Goal: Information Seeking & Learning: Compare options

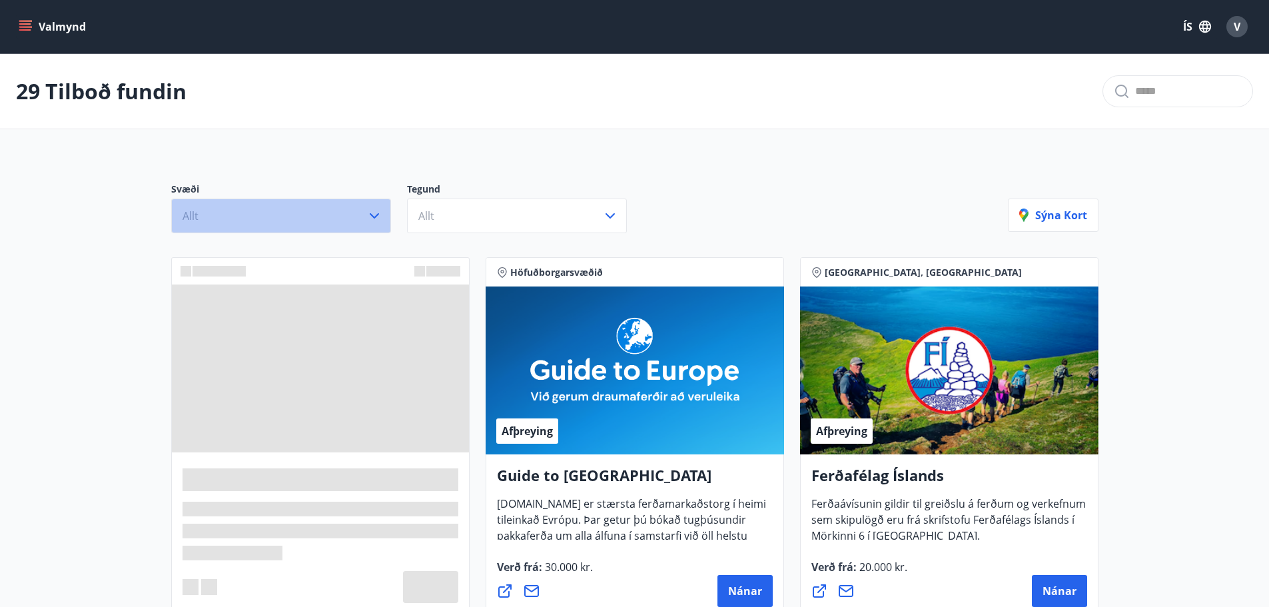
click at [372, 214] on icon "button" at bounding box center [374, 216] width 16 height 16
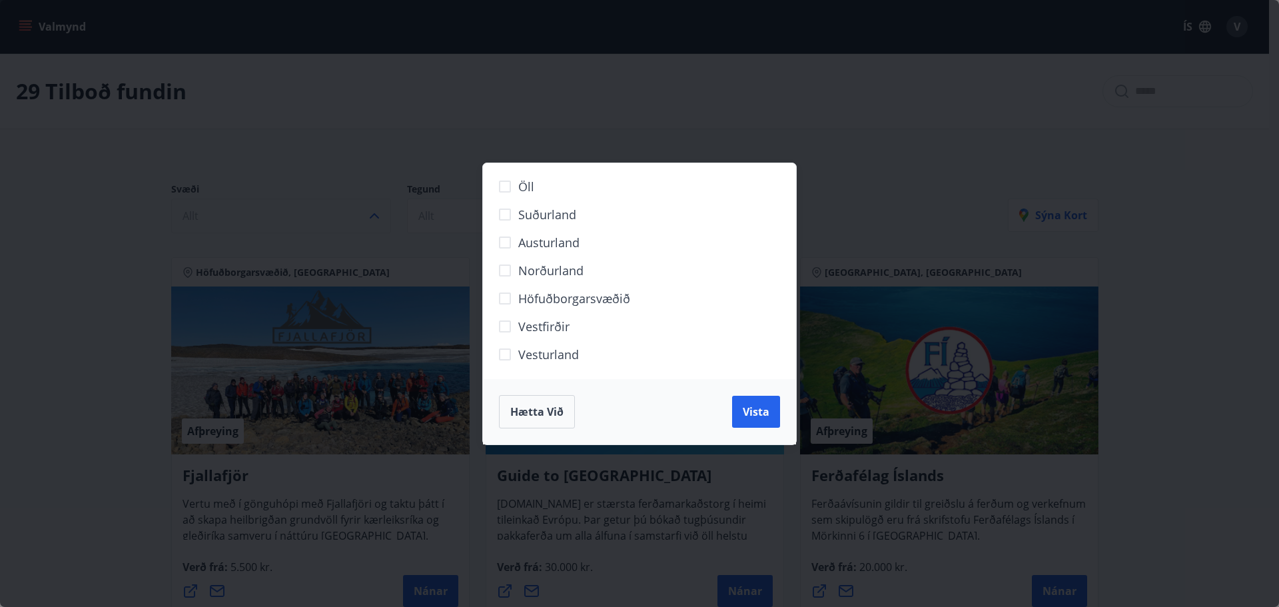
click at [548, 217] on span "Suðurland" at bounding box center [547, 214] width 58 height 17
click at [750, 406] on span "Vista" at bounding box center [755, 411] width 27 height 15
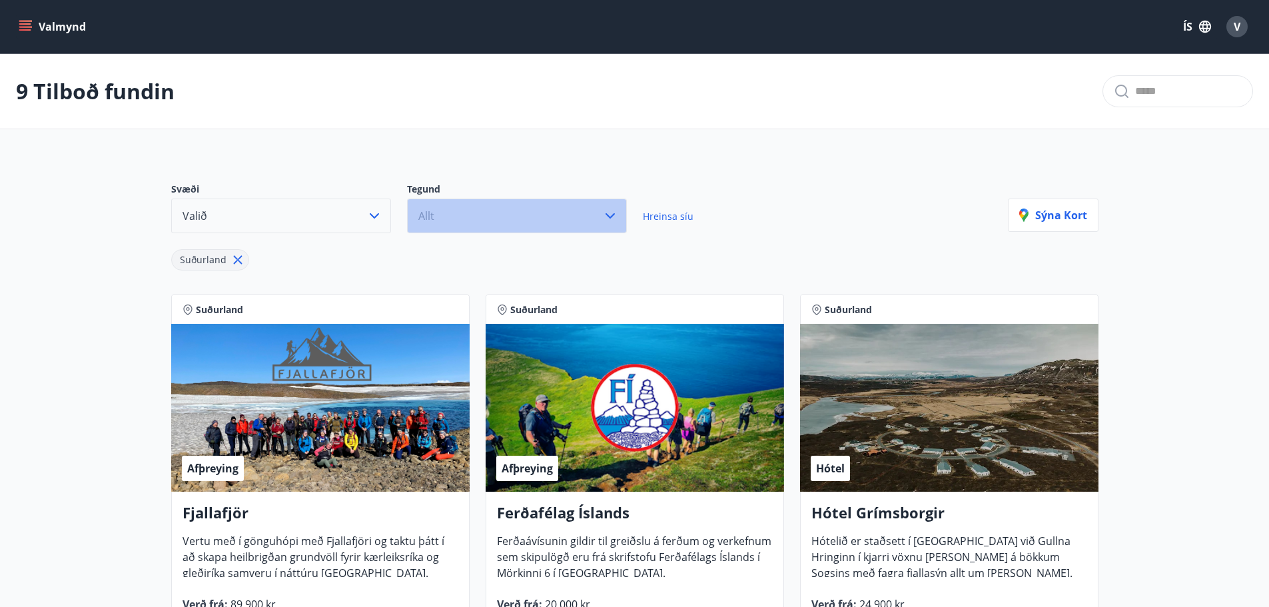
click at [519, 216] on button "Allt" at bounding box center [517, 215] width 220 height 35
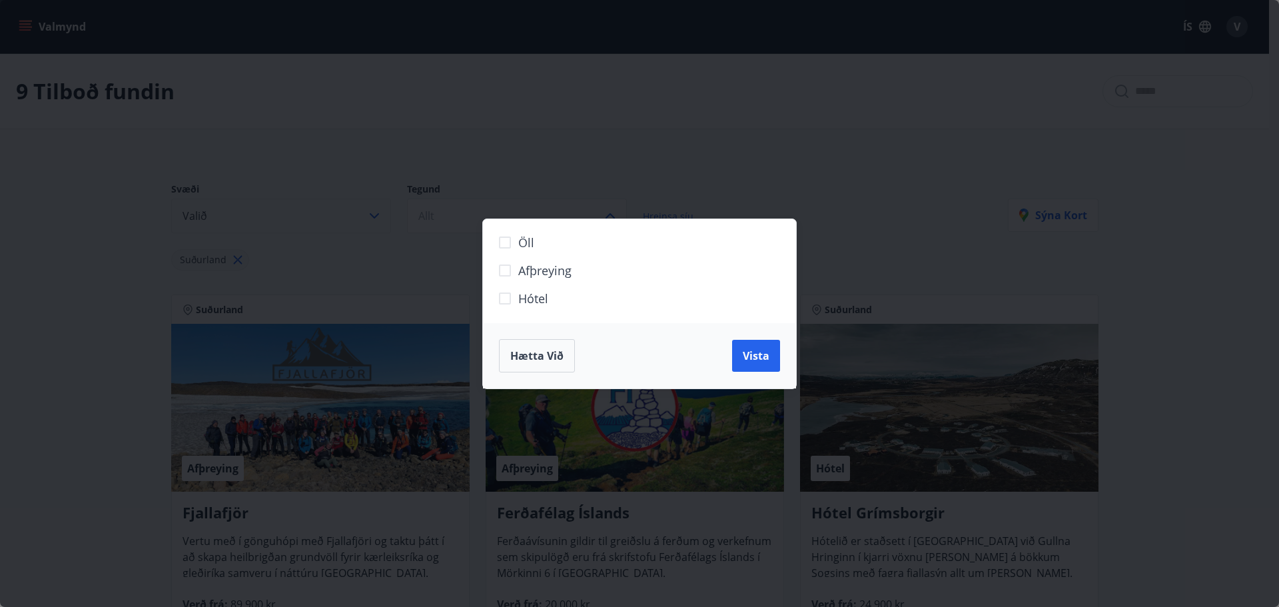
click at [529, 294] on span "Hótel" at bounding box center [533, 298] width 30 height 17
click at [746, 349] on span "Vista" at bounding box center [755, 355] width 27 height 15
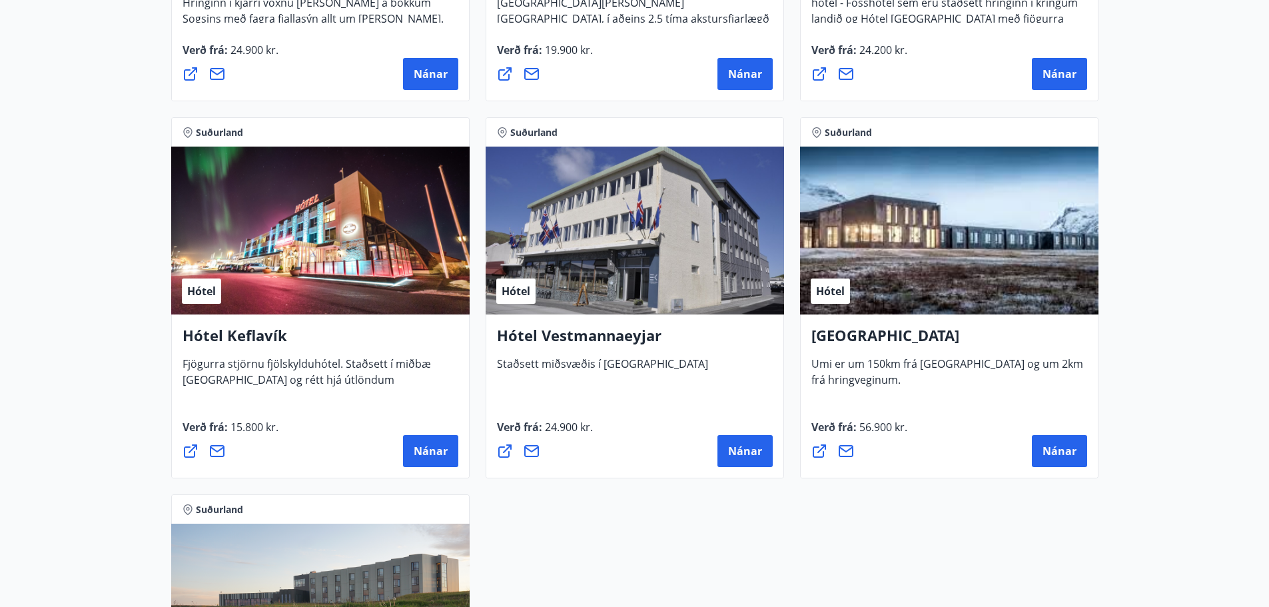
scroll to position [533, 0]
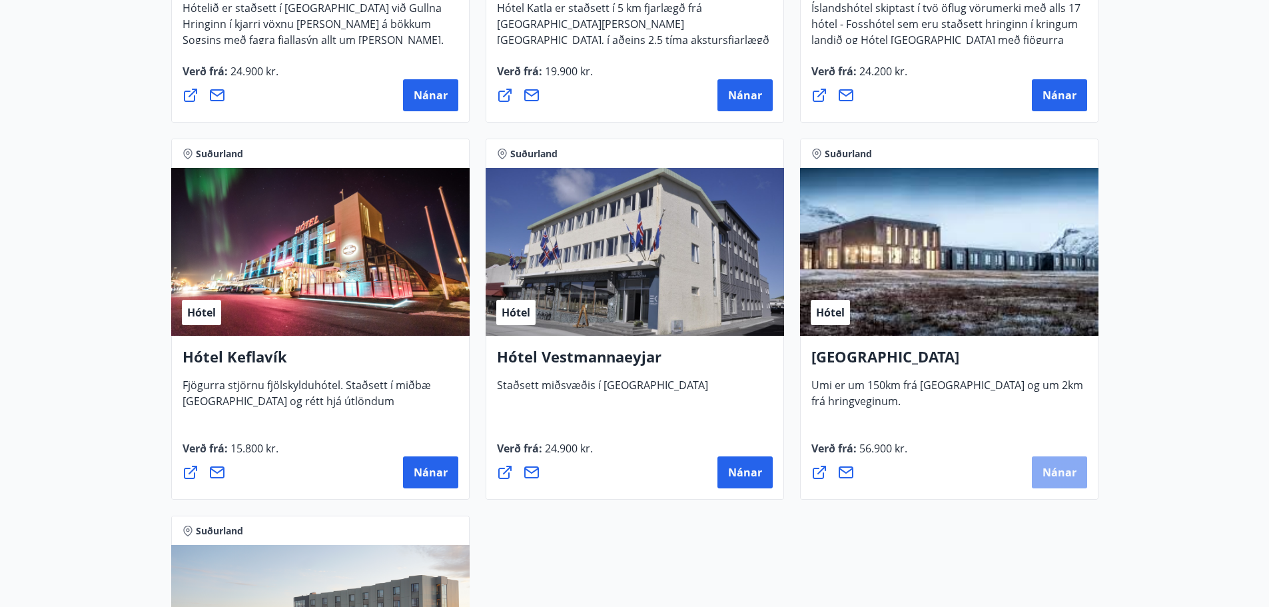
click at [1067, 470] on span "Nánar" at bounding box center [1059, 472] width 34 height 15
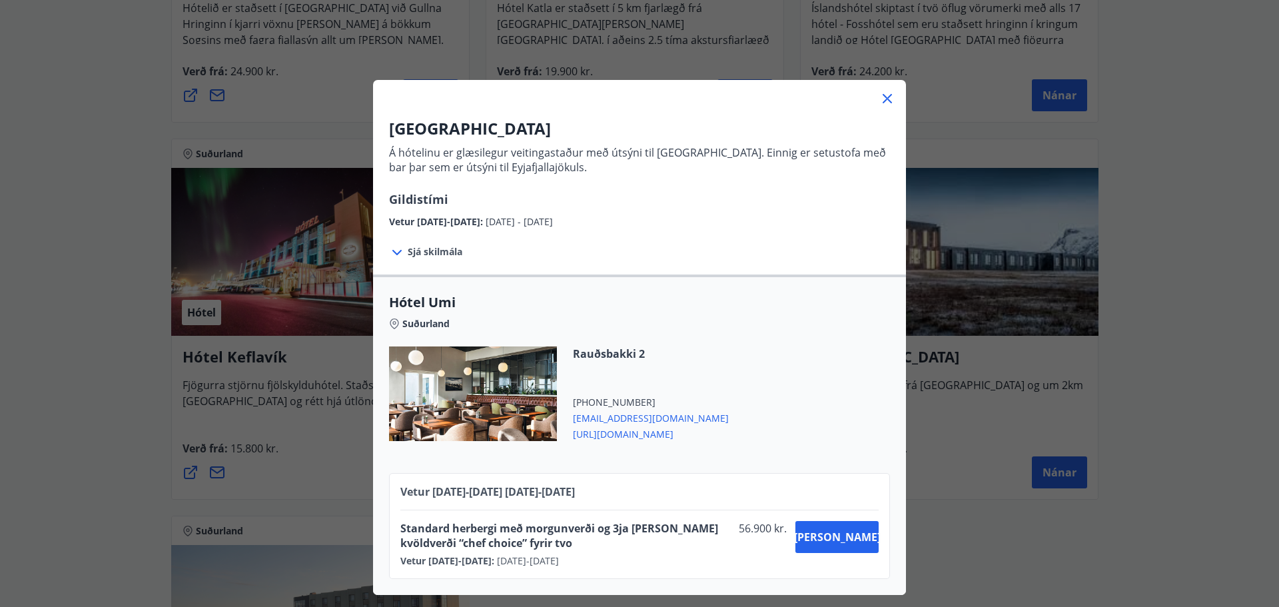
click at [740, 386] on div "Rauðsbakki 2 [PHONE_NUMBER] [EMAIL_ADDRESS][DOMAIN_NAME] [URL][DOMAIN_NAME]" at bounding box center [639, 401] width 501 height 111
click at [613, 432] on span "[URL][DOMAIN_NAME]" at bounding box center [651, 433] width 156 height 16
click at [882, 97] on icon at bounding box center [887, 99] width 16 height 16
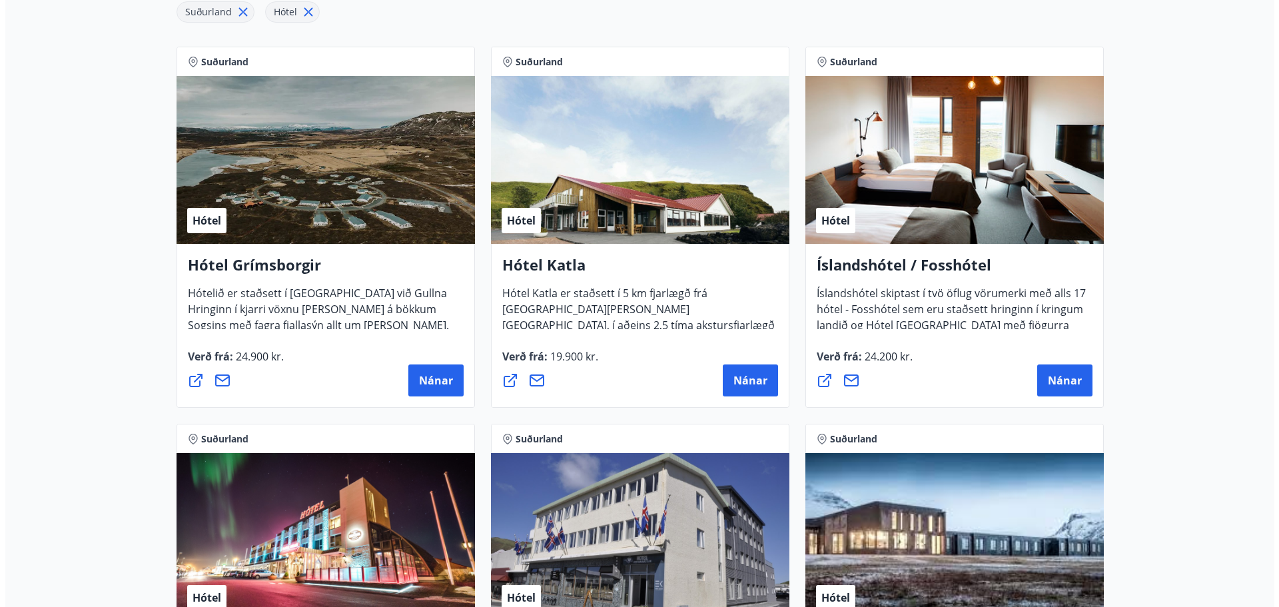
scroll to position [266, 0]
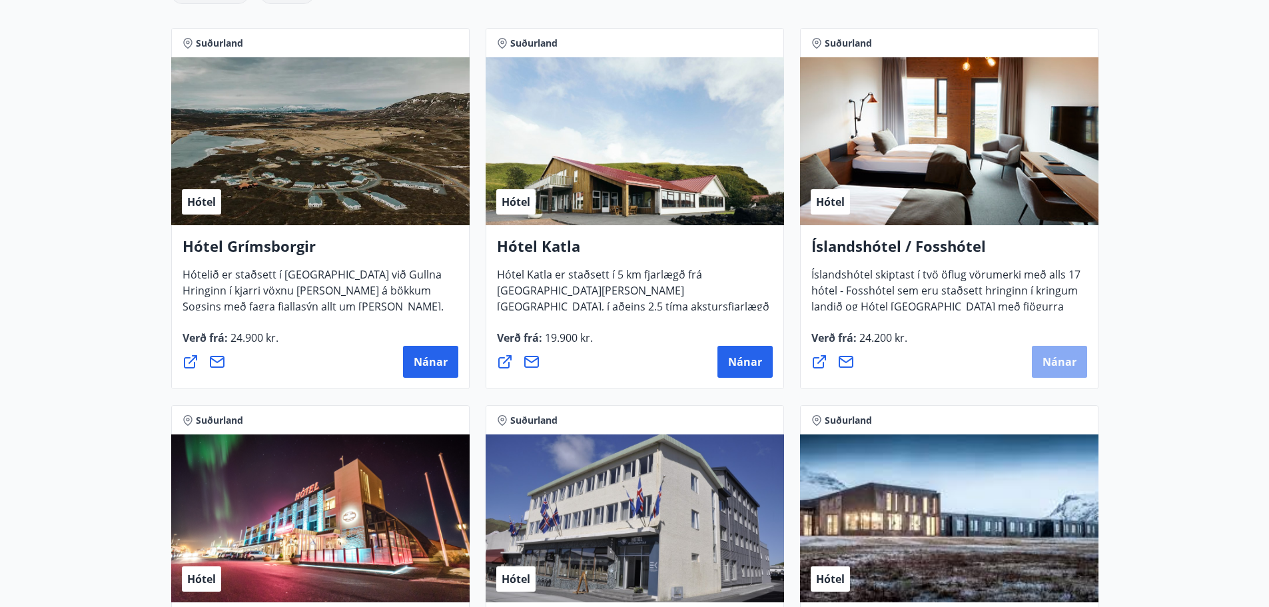
click at [1051, 364] on span "Nánar" at bounding box center [1059, 361] width 34 height 15
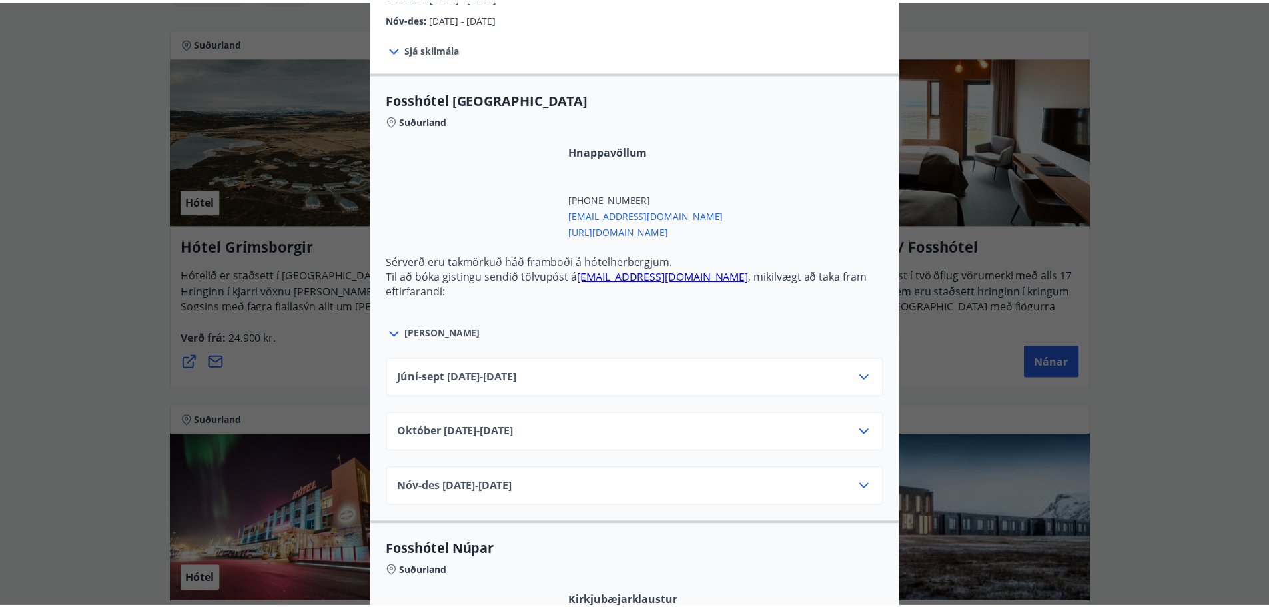
scroll to position [400, 0]
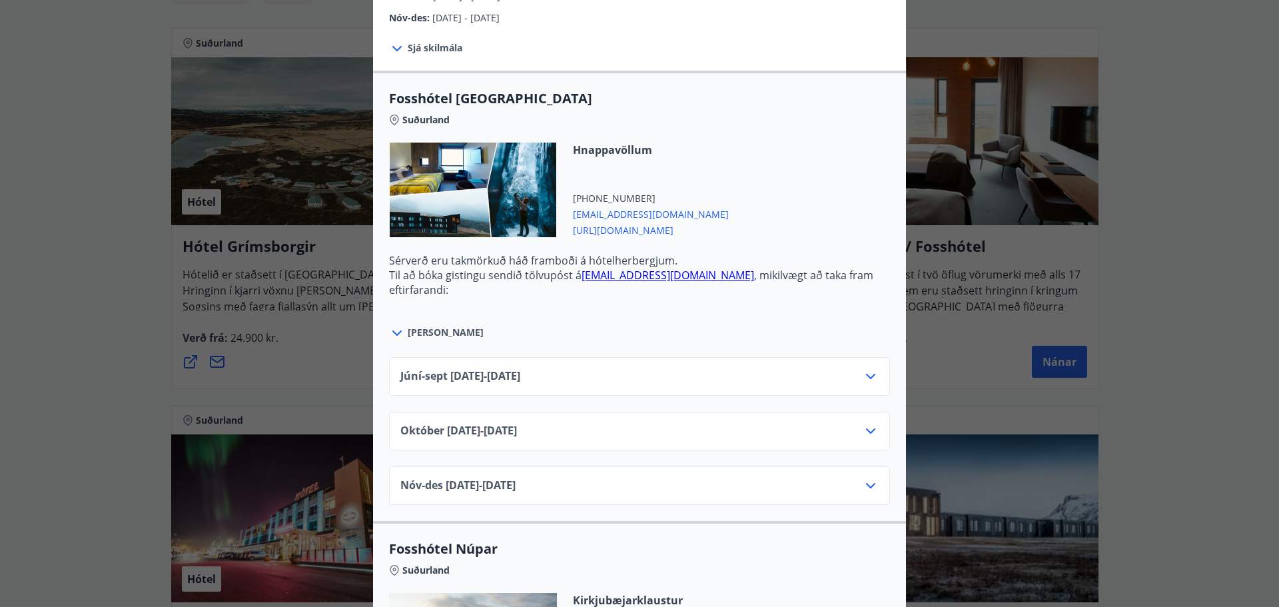
click at [848, 371] on div "Júní-[DATE]06.25 - [DATE]" at bounding box center [639, 381] width 478 height 27
click at [864, 372] on icon at bounding box center [870, 376] width 16 height 16
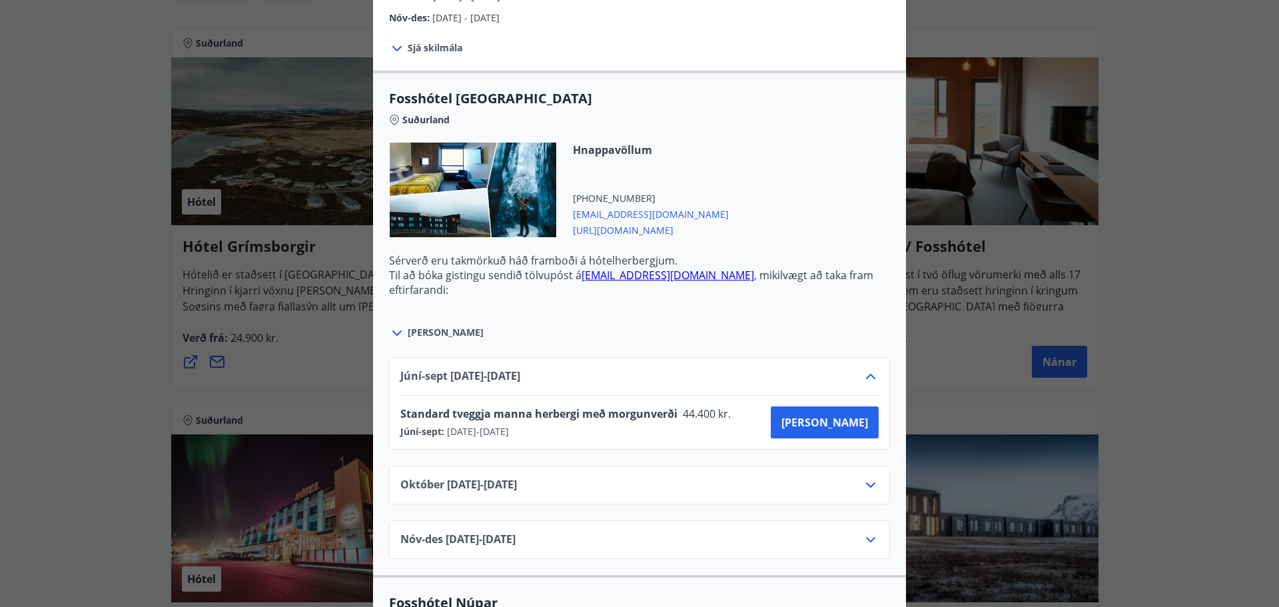
click at [652, 230] on span "[URL][DOMAIN_NAME]" at bounding box center [651, 229] width 156 height 16
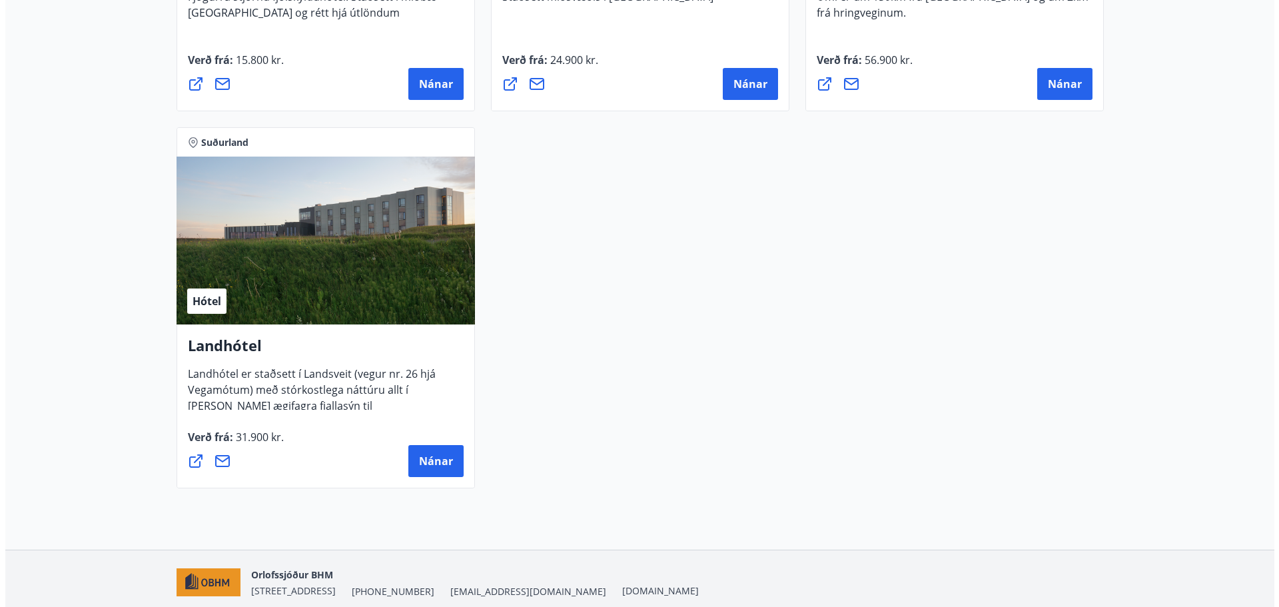
scroll to position [932, 0]
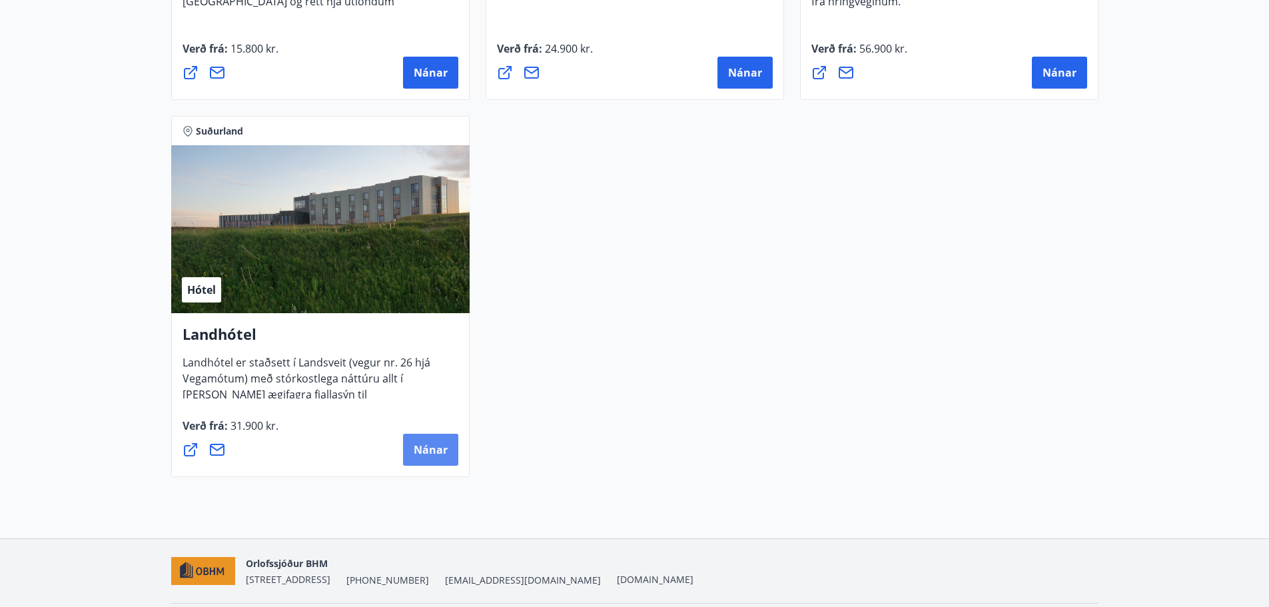
click at [437, 452] on span "Nánar" at bounding box center [431, 449] width 34 height 15
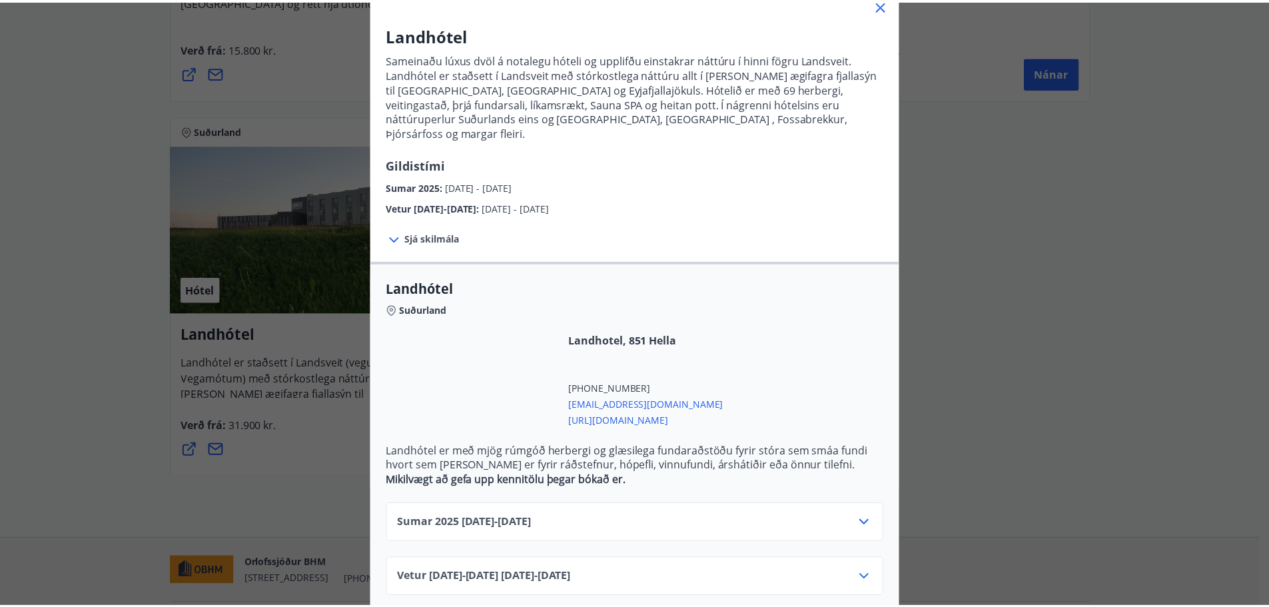
scroll to position [95, 0]
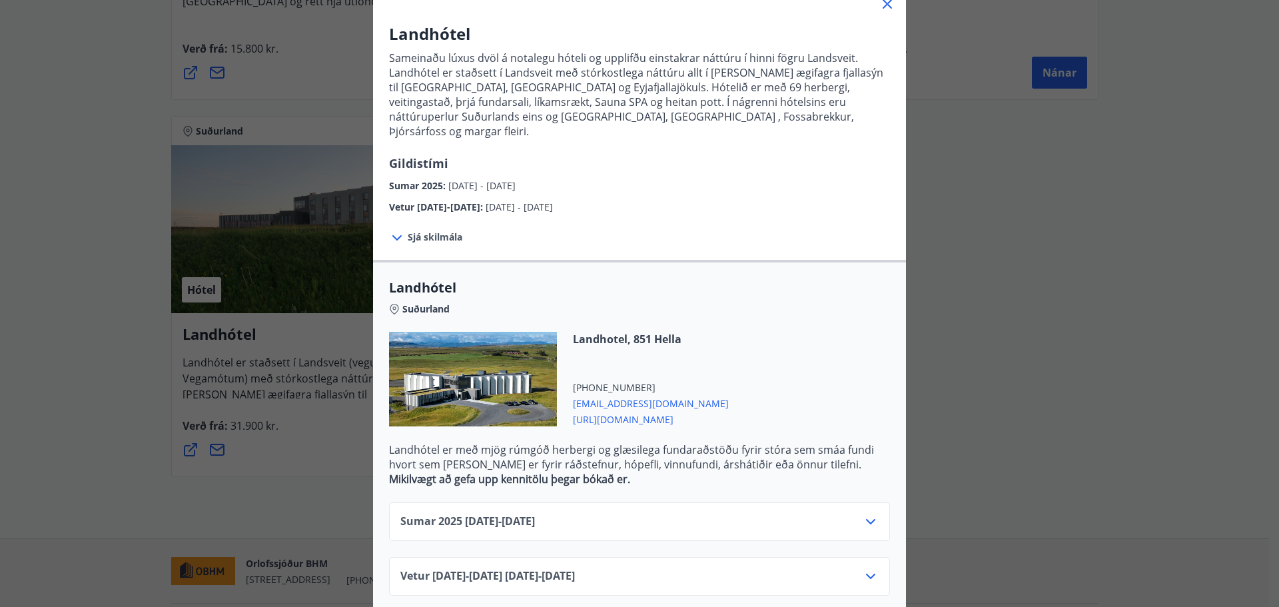
click at [886, 7] on icon at bounding box center [887, 4] width 16 height 16
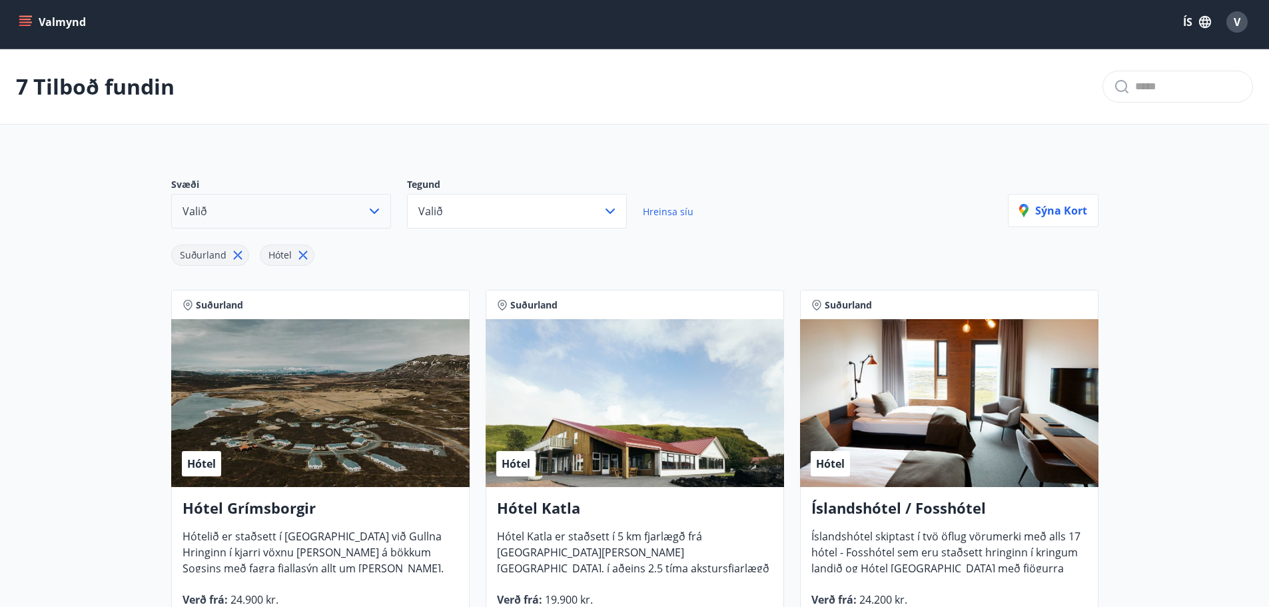
scroll to position [0, 0]
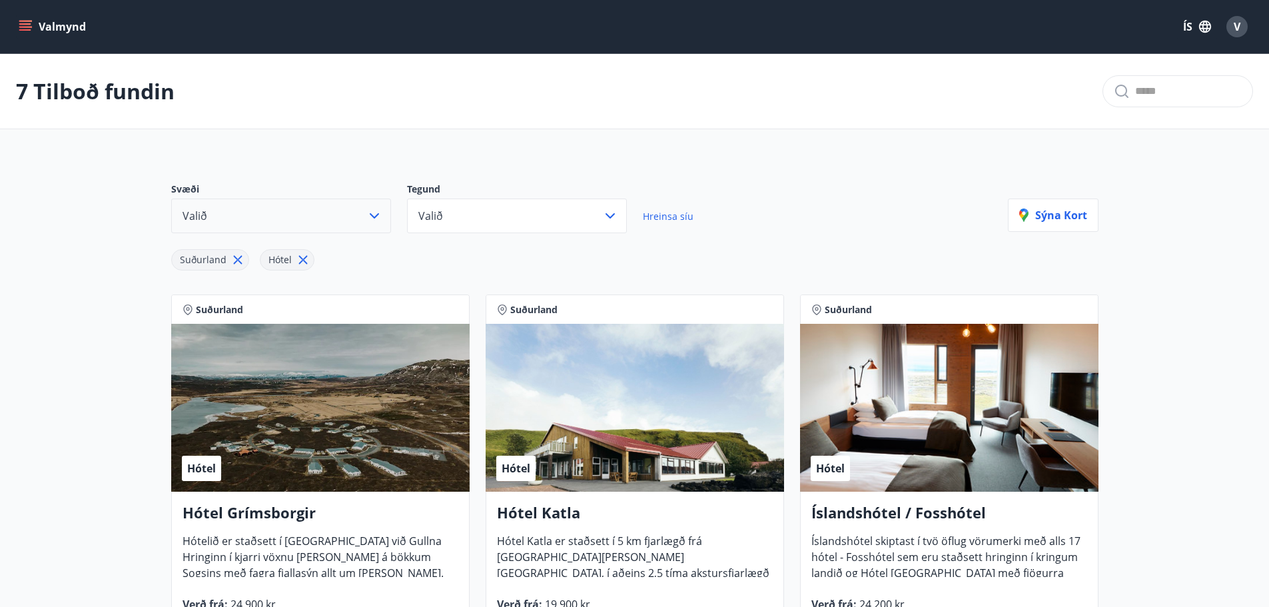
click at [376, 215] on icon "button" at bounding box center [374, 216] width 16 height 16
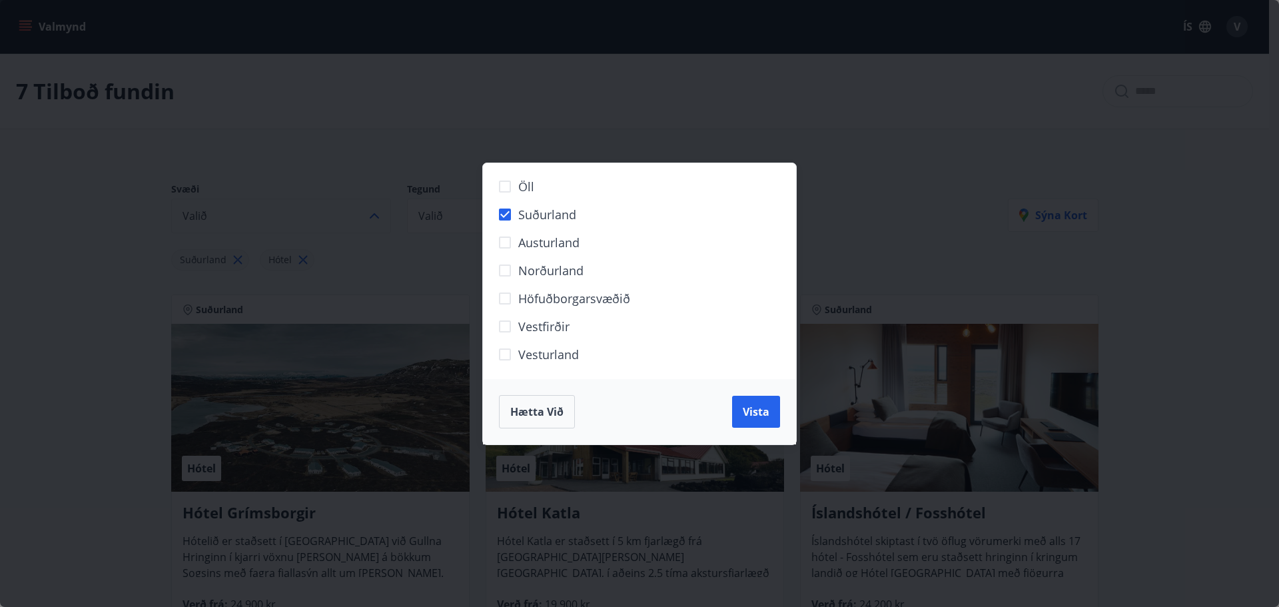
click at [541, 218] on span "Suðurland" at bounding box center [547, 214] width 58 height 17
click at [551, 350] on span "Vesturland" at bounding box center [548, 354] width 61 height 17
click at [754, 420] on button "Vista" at bounding box center [756, 412] width 48 height 32
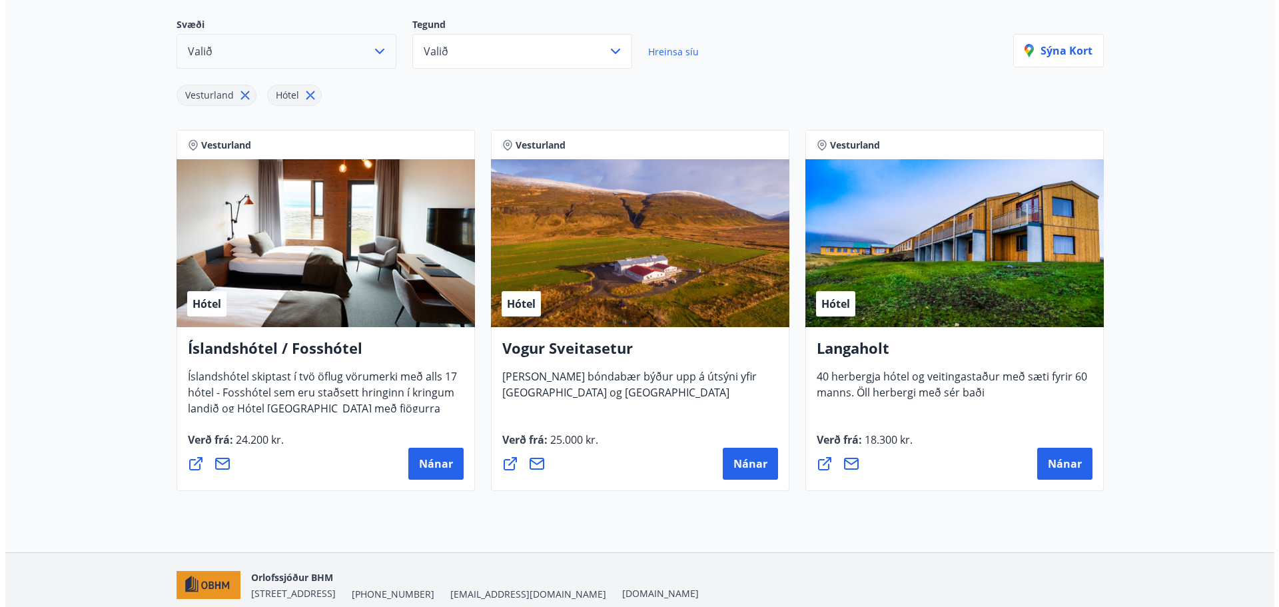
scroll to position [200, 0]
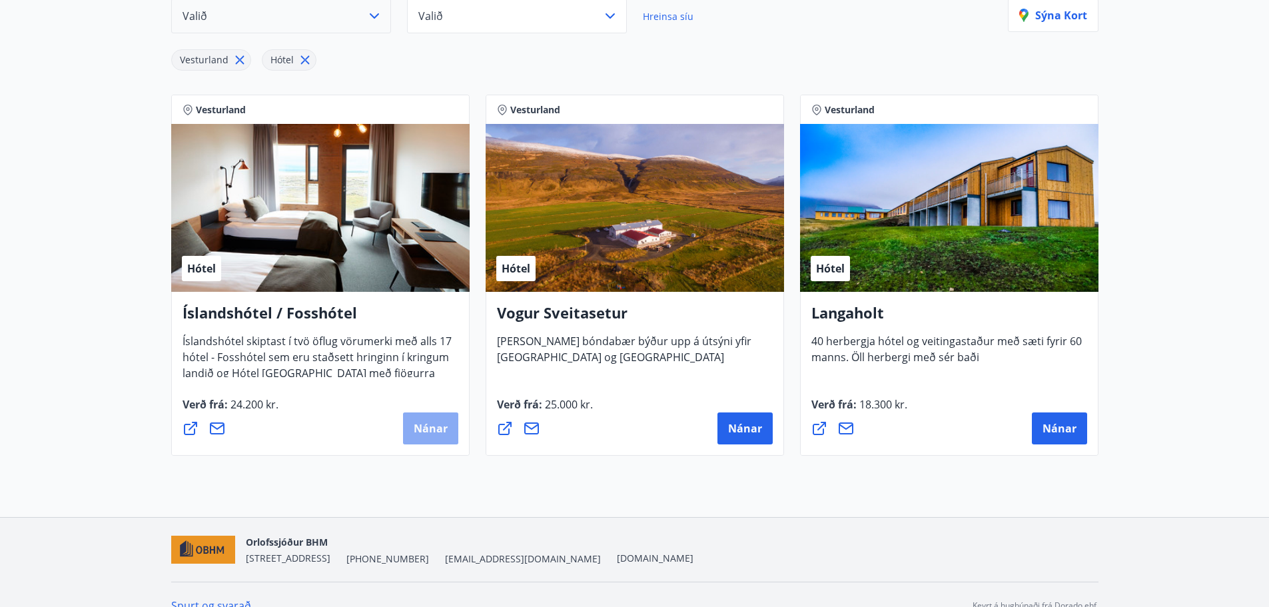
click at [437, 435] on span "Nánar" at bounding box center [431, 428] width 34 height 15
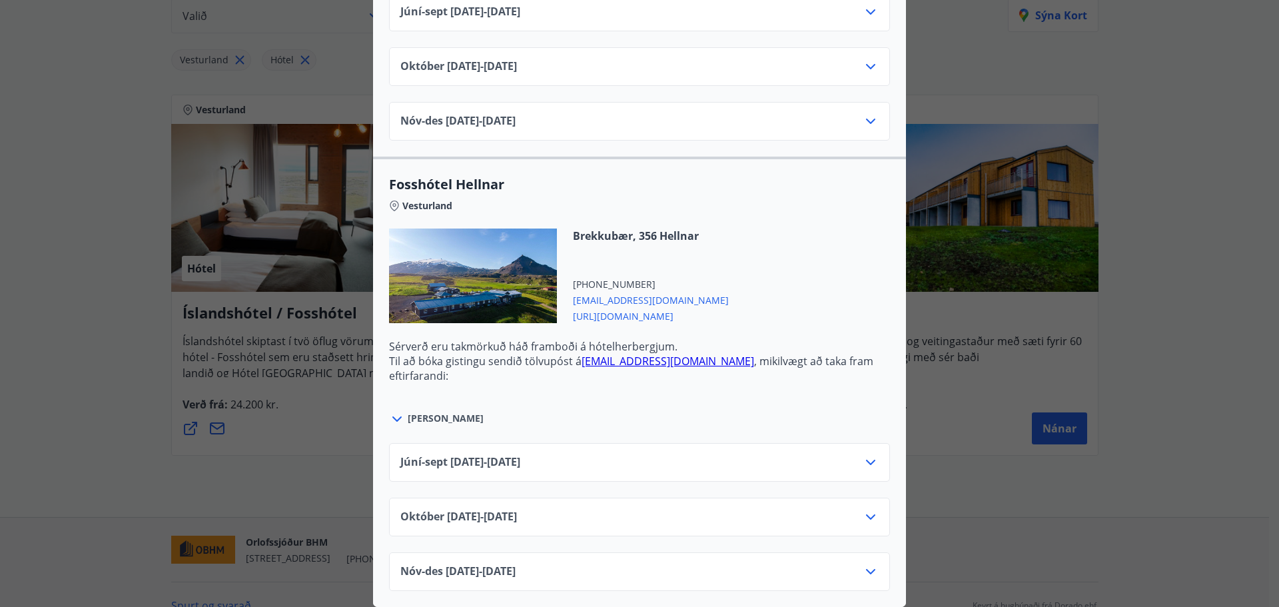
scroll to position [1223, 0]
click at [1145, 61] on div "Íslandshótel / Fosshótel Ekki er hægt að nýta Ferðaávísun fyrir bókanir sem eru…" at bounding box center [639, 303] width 1279 height 607
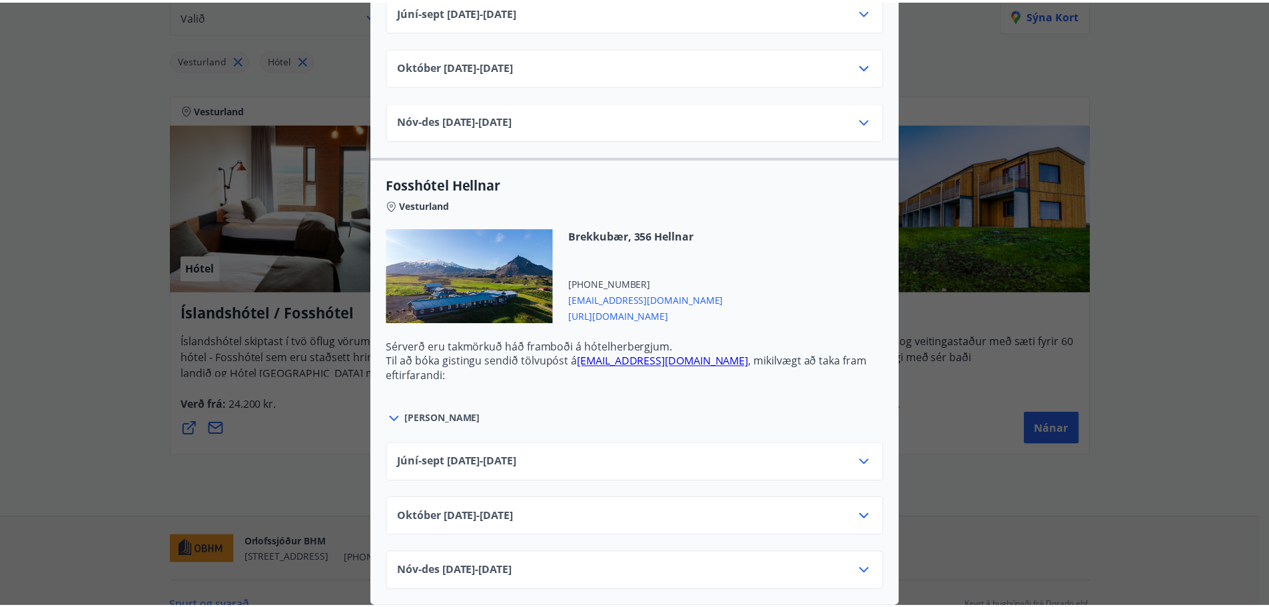
scroll to position [0, 0]
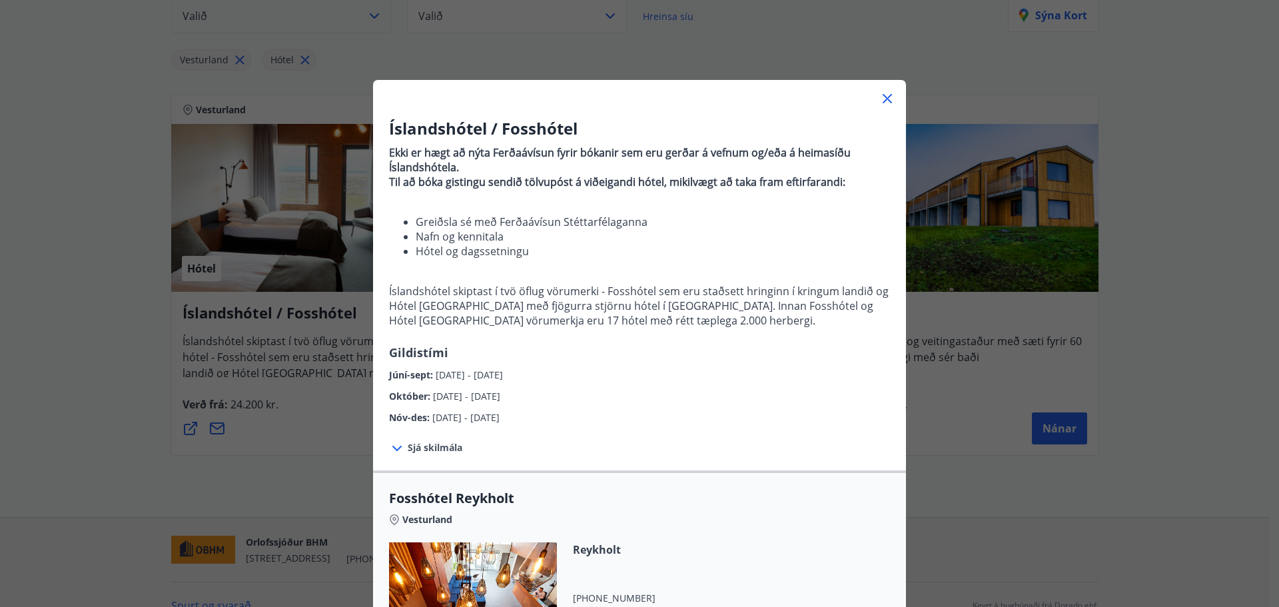
click at [888, 104] on icon at bounding box center [887, 99] width 16 height 16
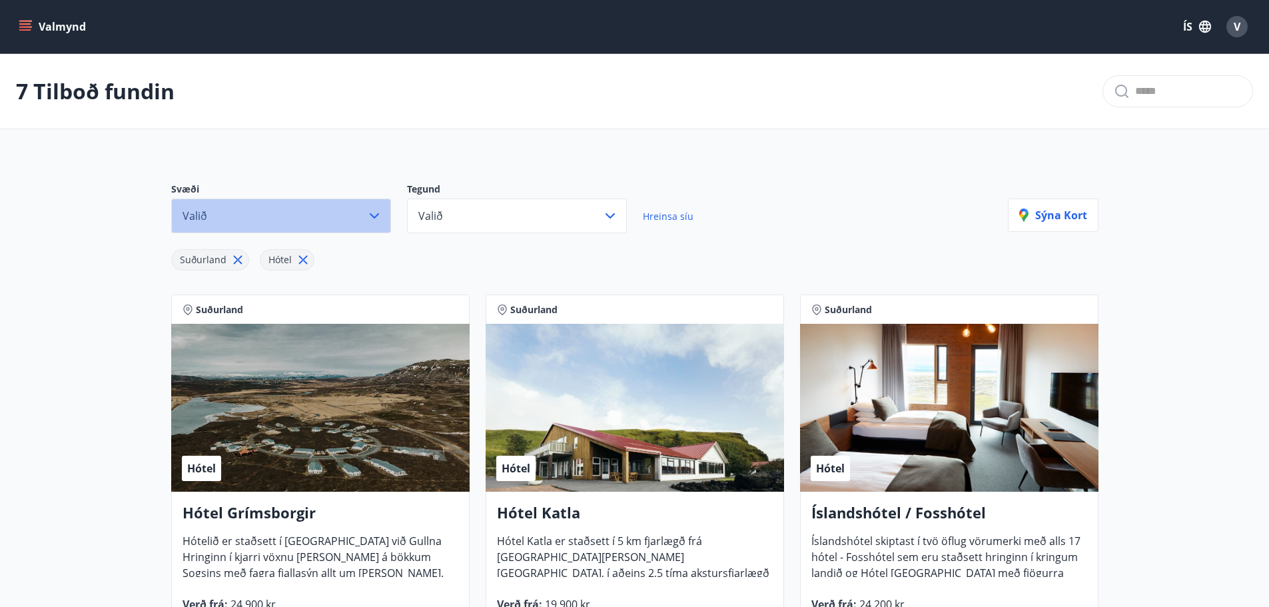
click at [376, 220] on icon "button" at bounding box center [374, 216] width 16 height 16
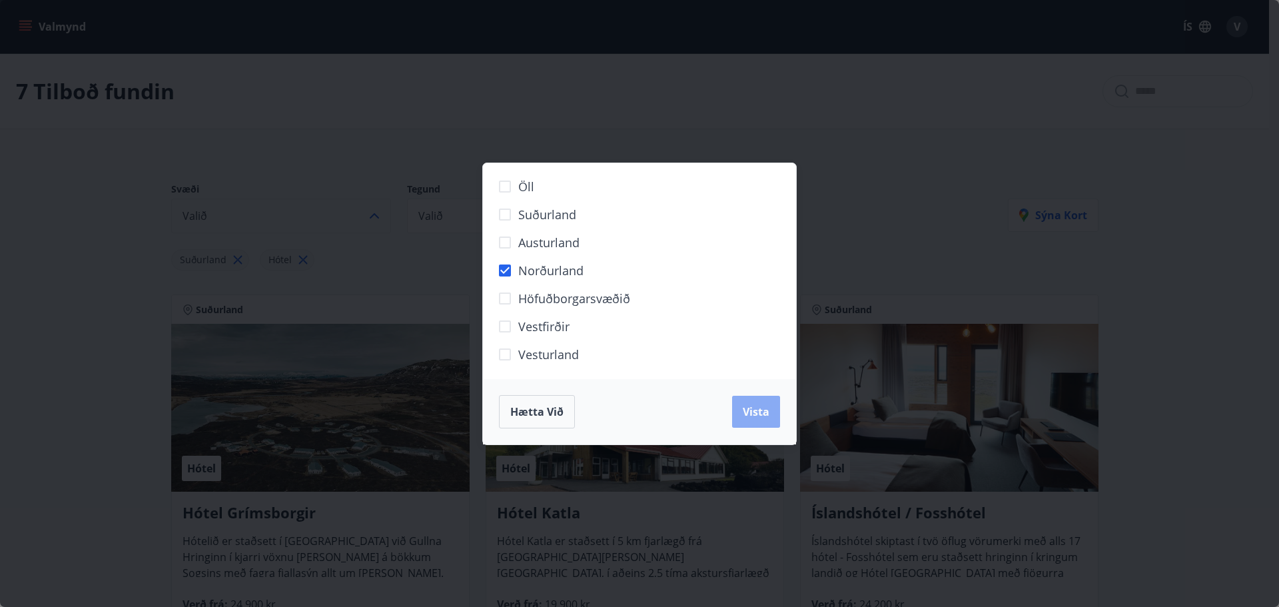
click at [754, 405] on span "Vista" at bounding box center [755, 411] width 27 height 15
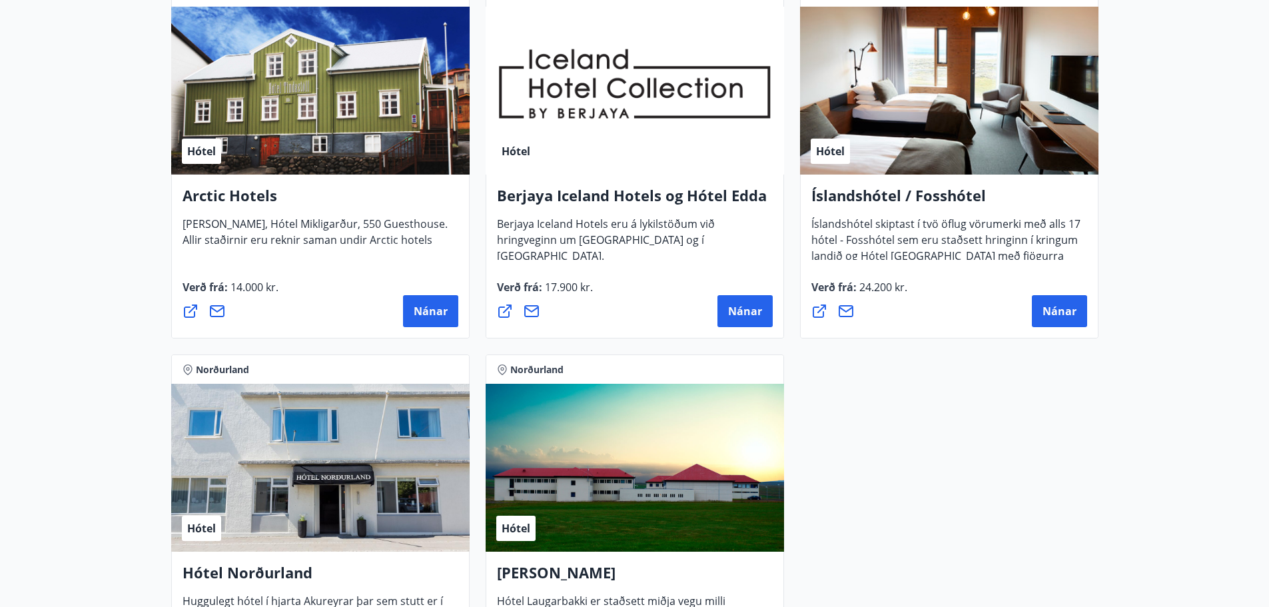
scroll to position [666, 0]
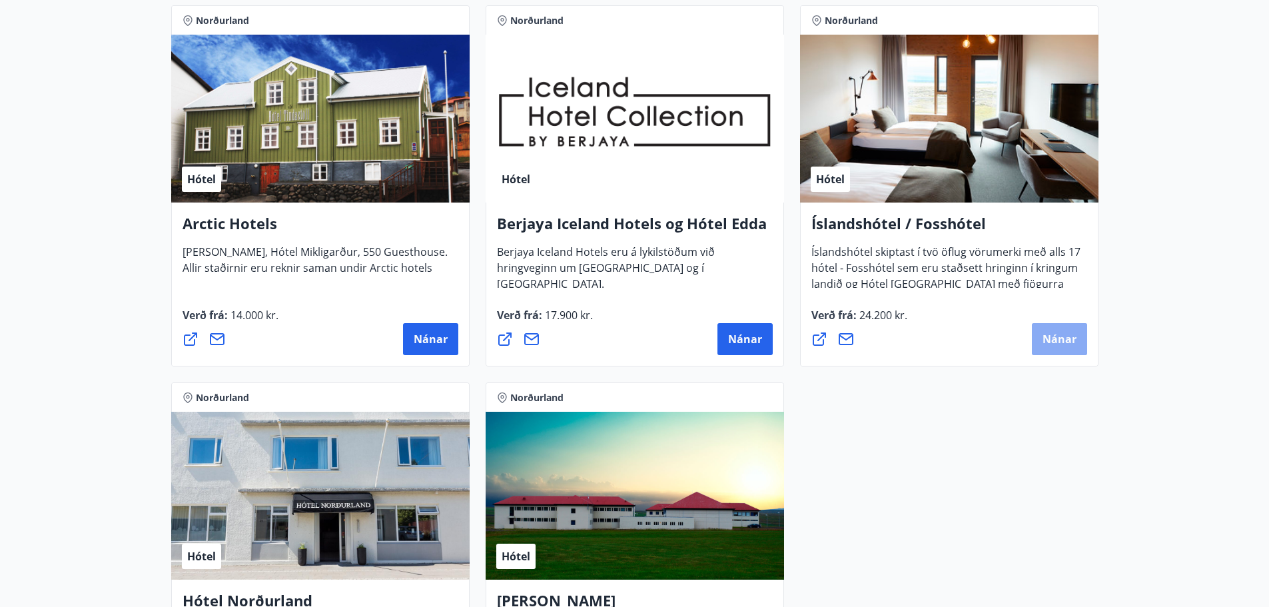
click at [1067, 341] on span "Nánar" at bounding box center [1059, 339] width 34 height 15
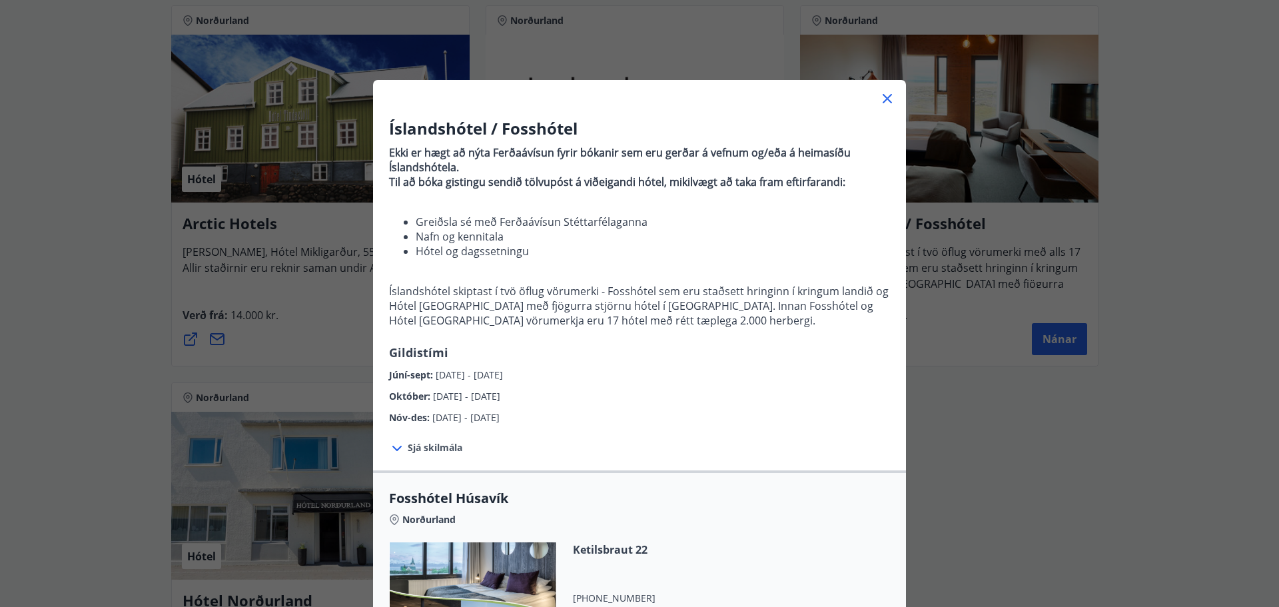
click at [880, 102] on icon at bounding box center [887, 99] width 16 height 16
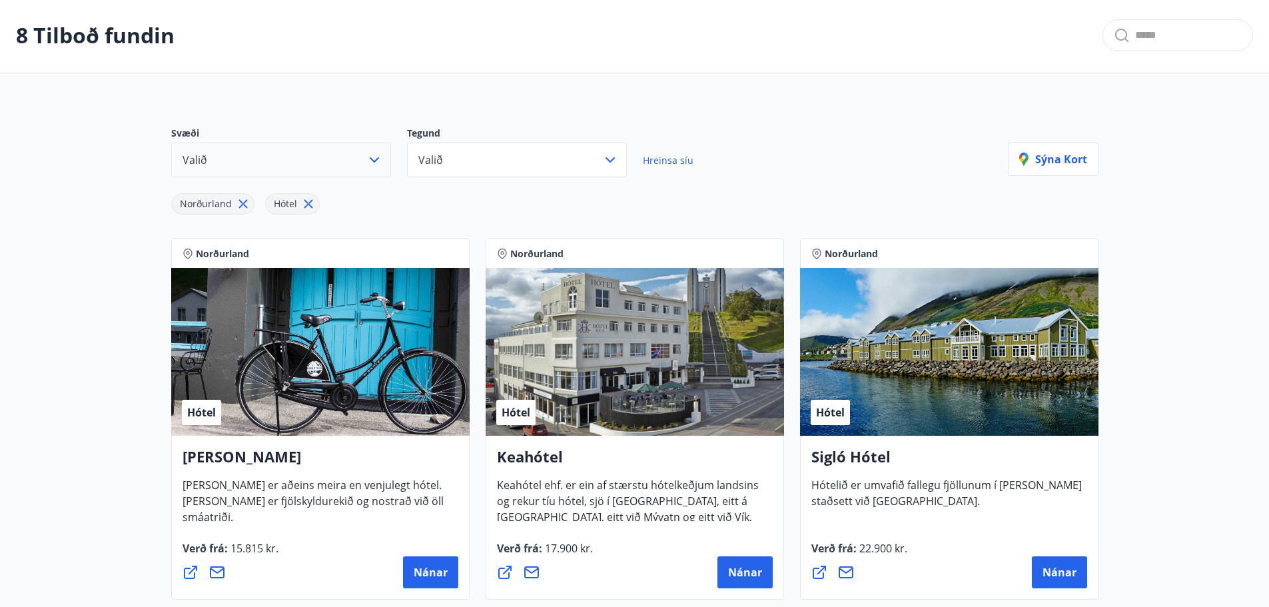
scroll to position [0, 0]
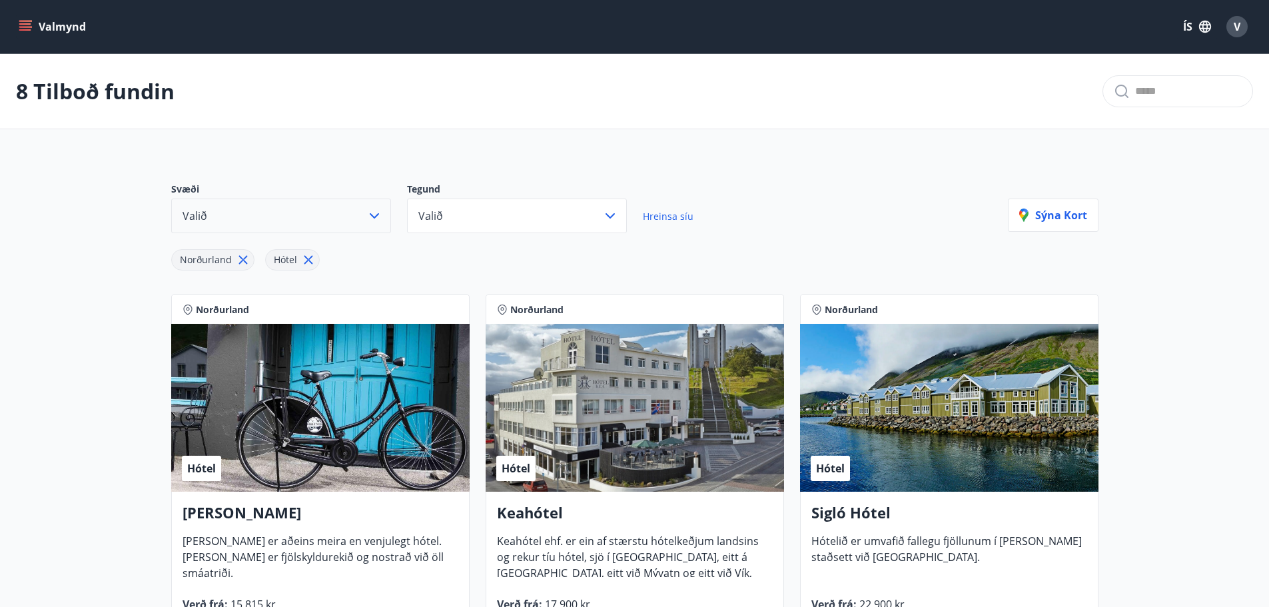
click at [372, 206] on button "Valið" at bounding box center [281, 215] width 220 height 35
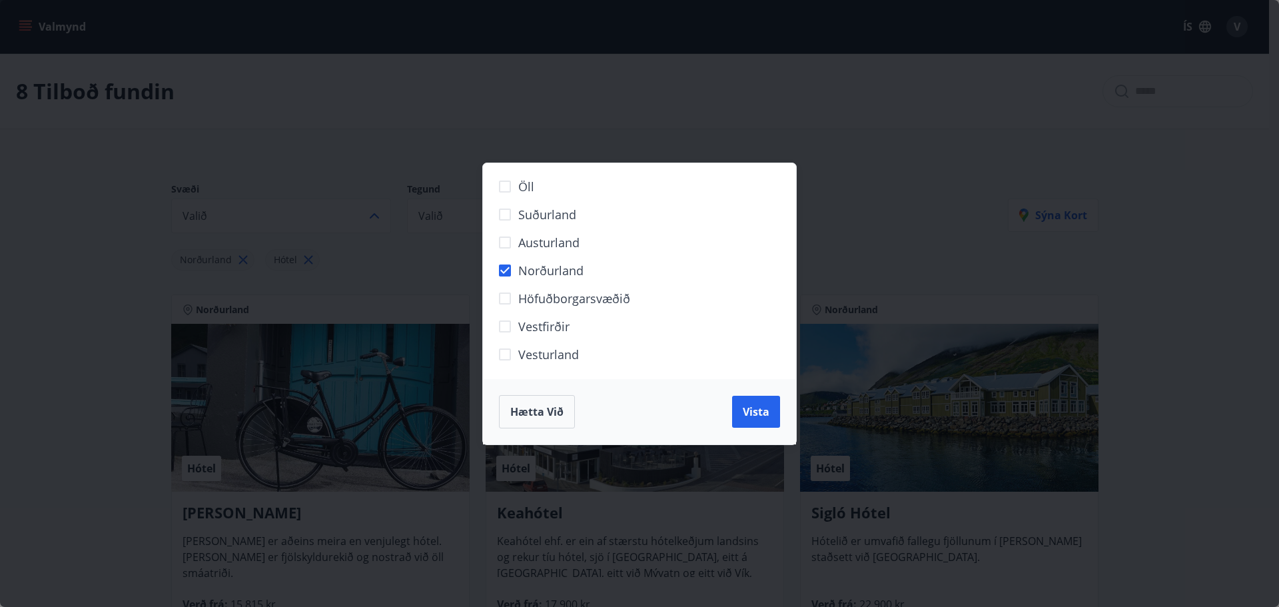
click at [543, 216] on span "Suðurland" at bounding box center [547, 214] width 58 height 17
click at [755, 417] on span "Vista" at bounding box center [755, 411] width 27 height 15
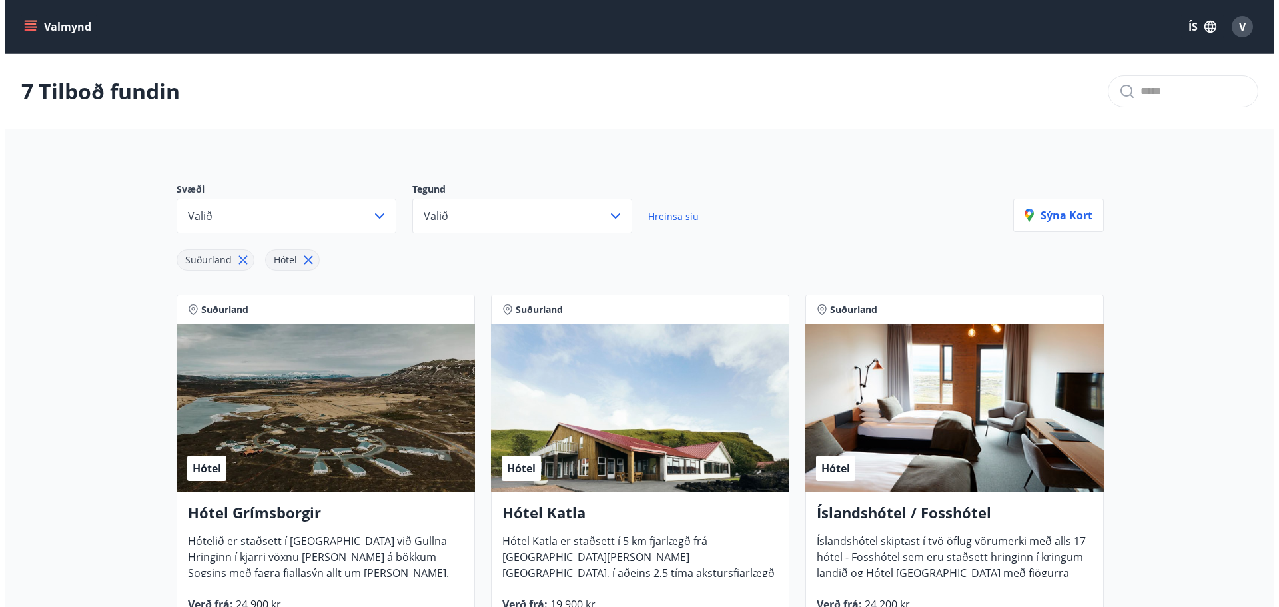
scroll to position [266, 0]
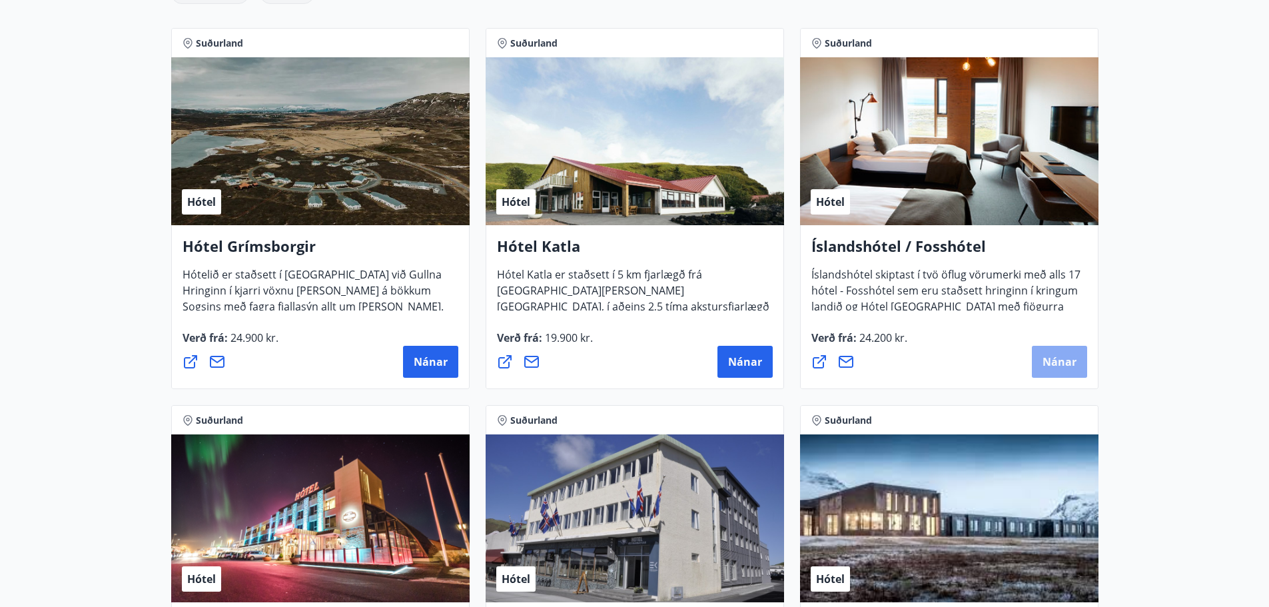
click at [1053, 362] on span "Nánar" at bounding box center [1059, 361] width 34 height 15
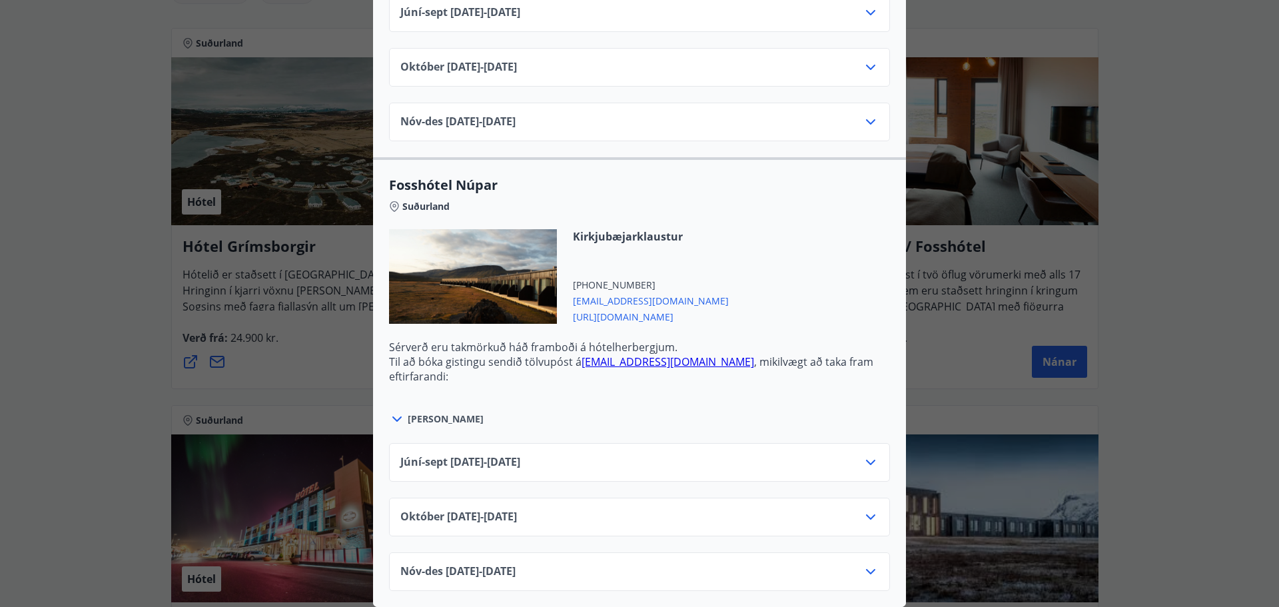
scroll to position [773, 0]
click at [868, 459] on icon at bounding box center [870, 461] width 9 height 5
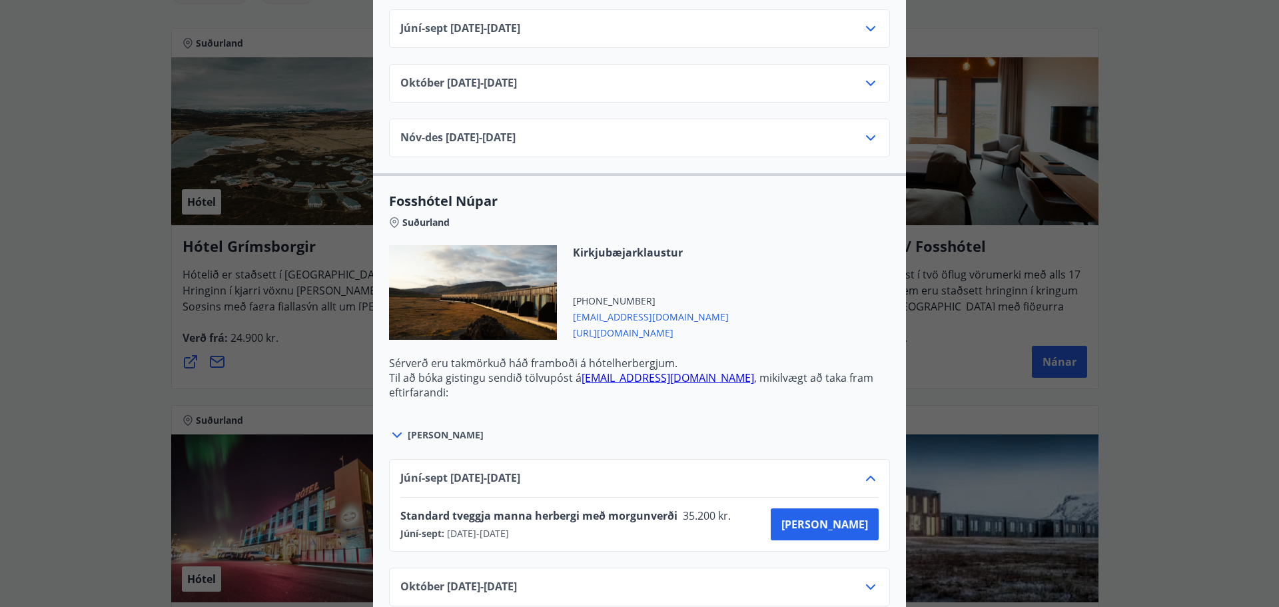
scroll to position [694, 0]
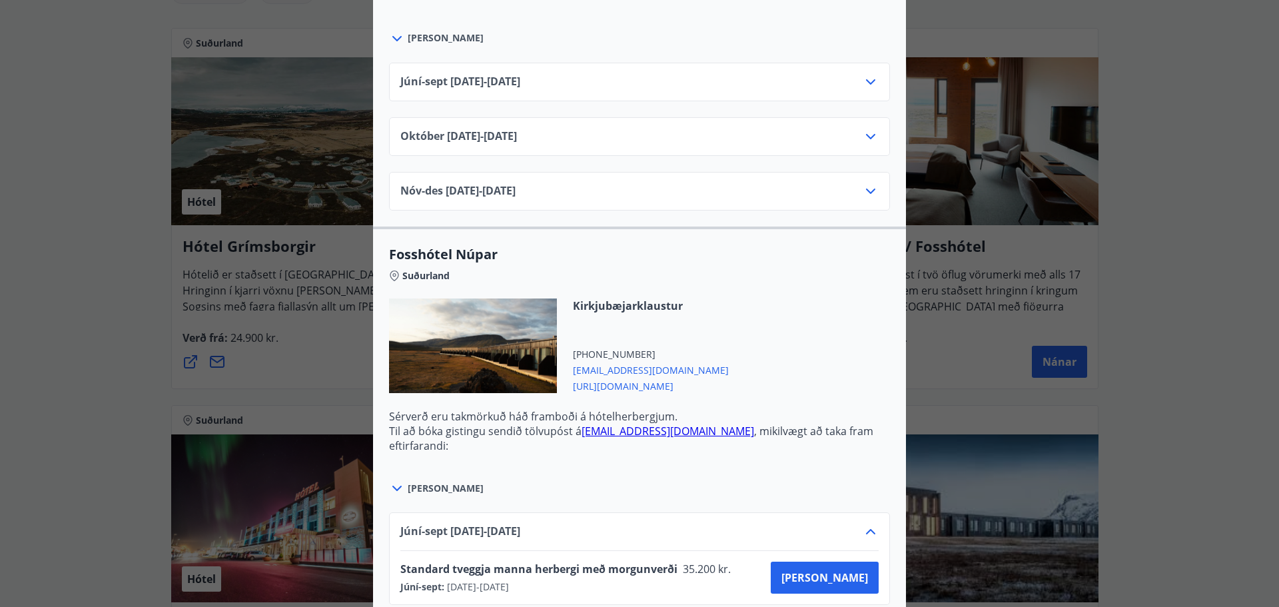
click at [661, 390] on span "[URL][DOMAIN_NAME]" at bounding box center [651, 385] width 156 height 16
click at [1169, 256] on div "Íslandshótel / Fosshótel Ekki er hægt að nýta Ferðaávísun fyrir bókanir sem eru…" at bounding box center [639, 303] width 1279 height 607
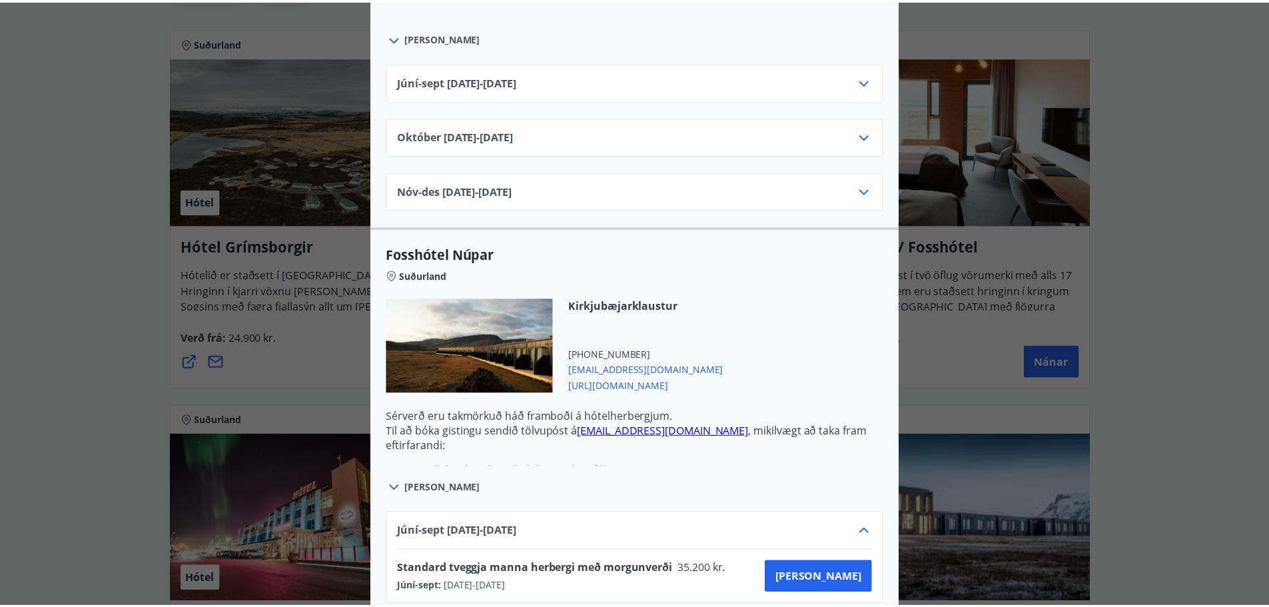
scroll to position [0, 0]
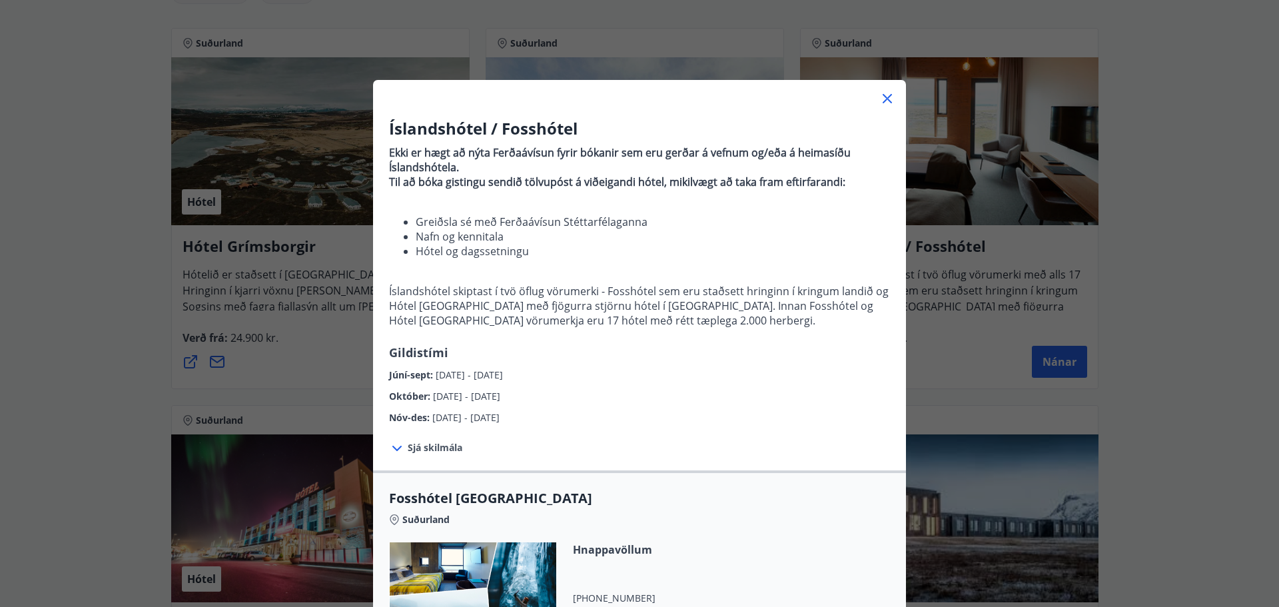
click at [884, 99] on icon at bounding box center [887, 99] width 16 height 16
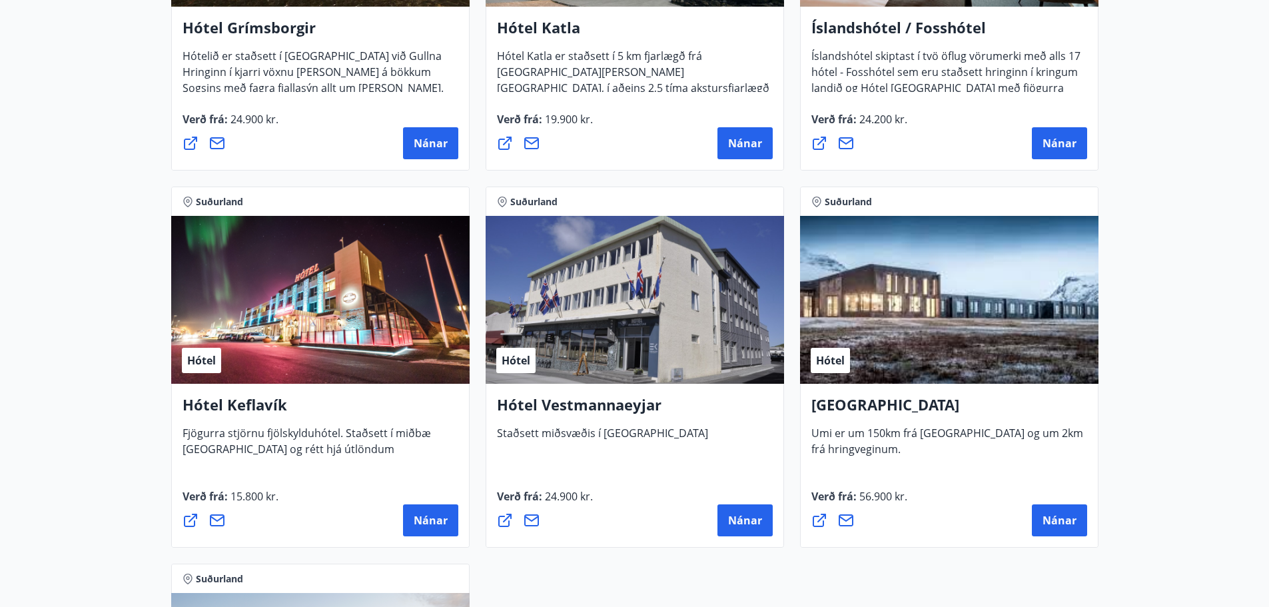
scroll to position [533, 0]
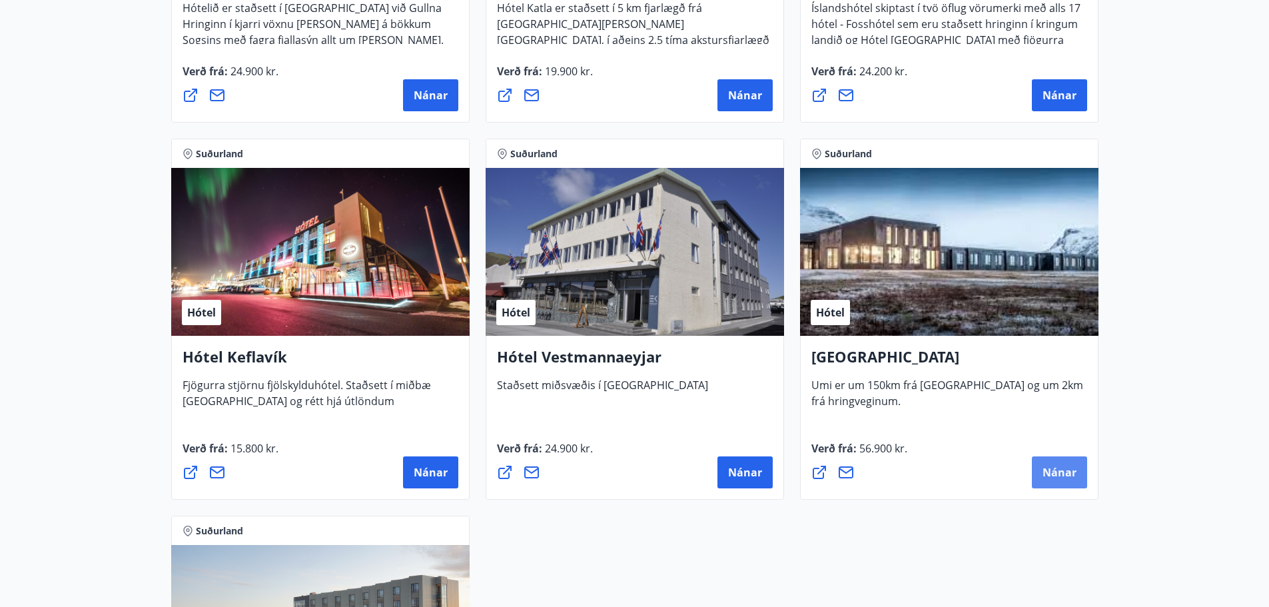
click at [1063, 475] on span "Nánar" at bounding box center [1059, 472] width 34 height 15
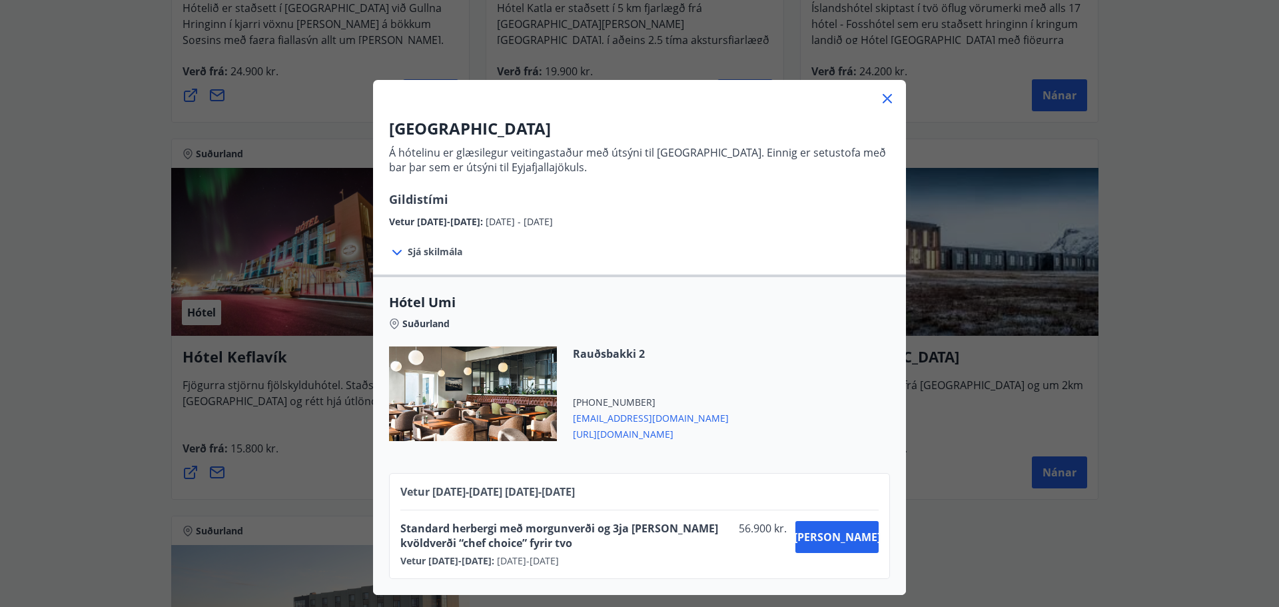
click at [1175, 172] on div "UMI Hotel Á hótelinu er glæsilegur veitingastaður með útsýni til [GEOGRAPHIC_DA…" at bounding box center [639, 303] width 1279 height 607
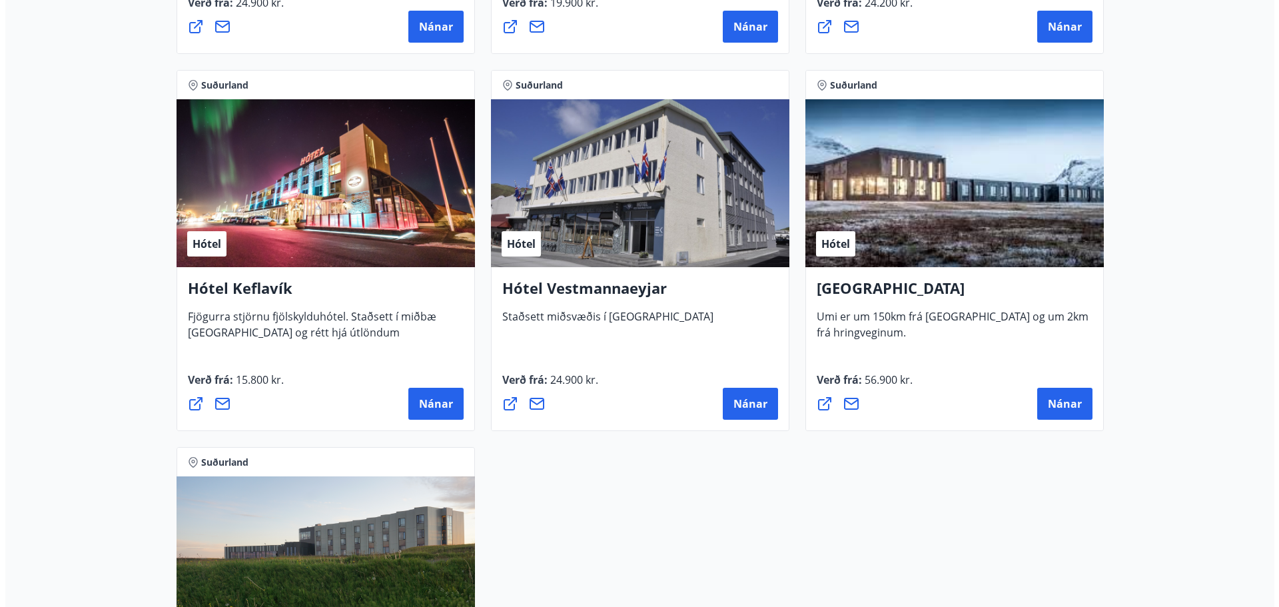
scroll to position [599, 0]
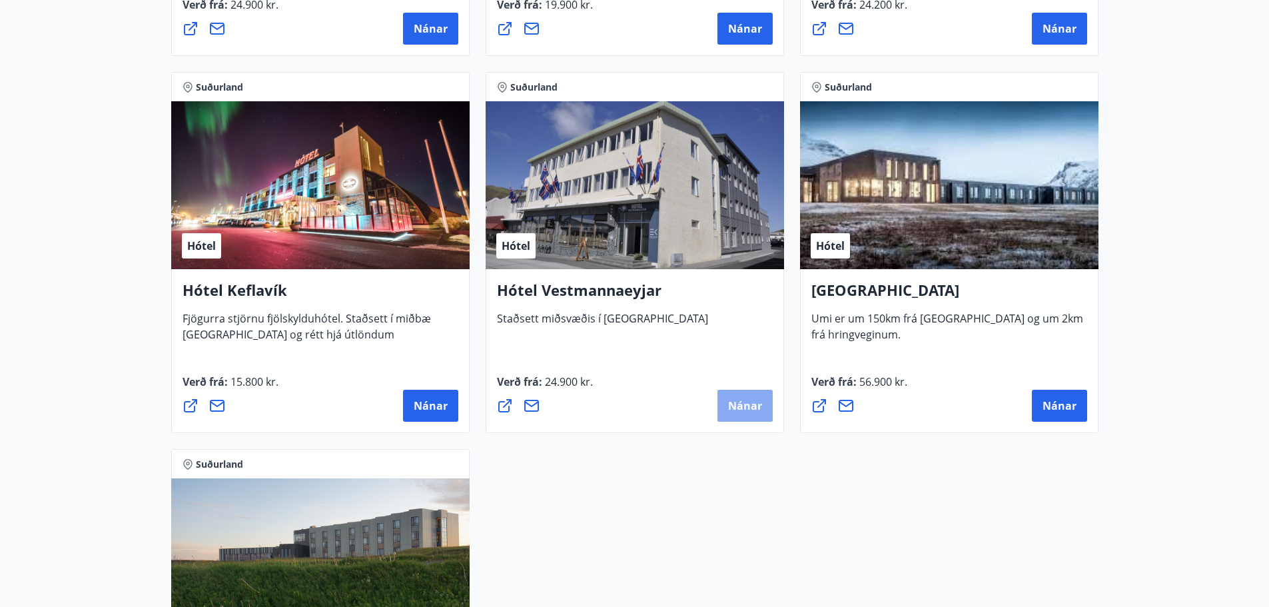
click at [745, 406] on span "Nánar" at bounding box center [745, 405] width 34 height 15
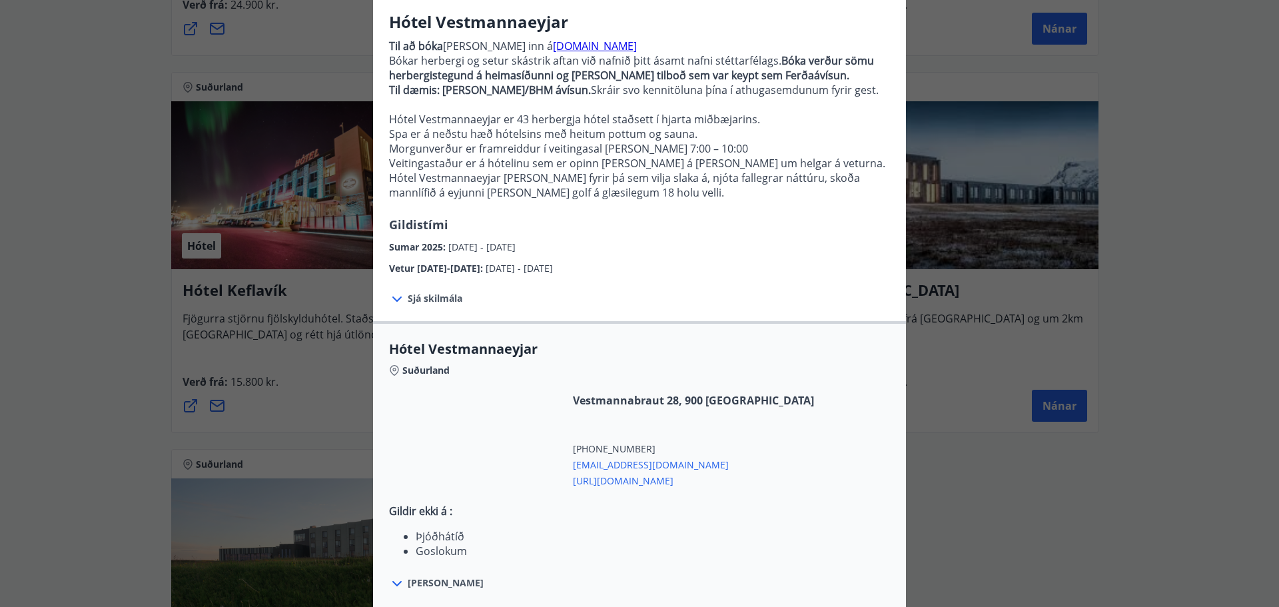
scroll to position [226, 0]
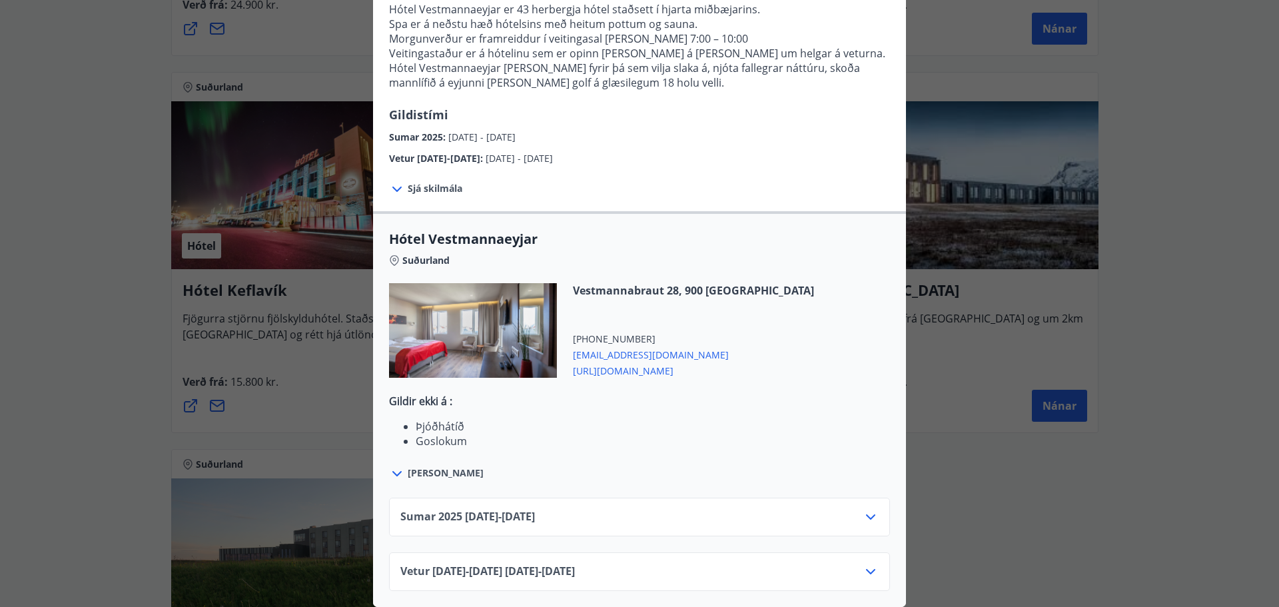
click at [862, 509] on icon at bounding box center [870, 517] width 16 height 16
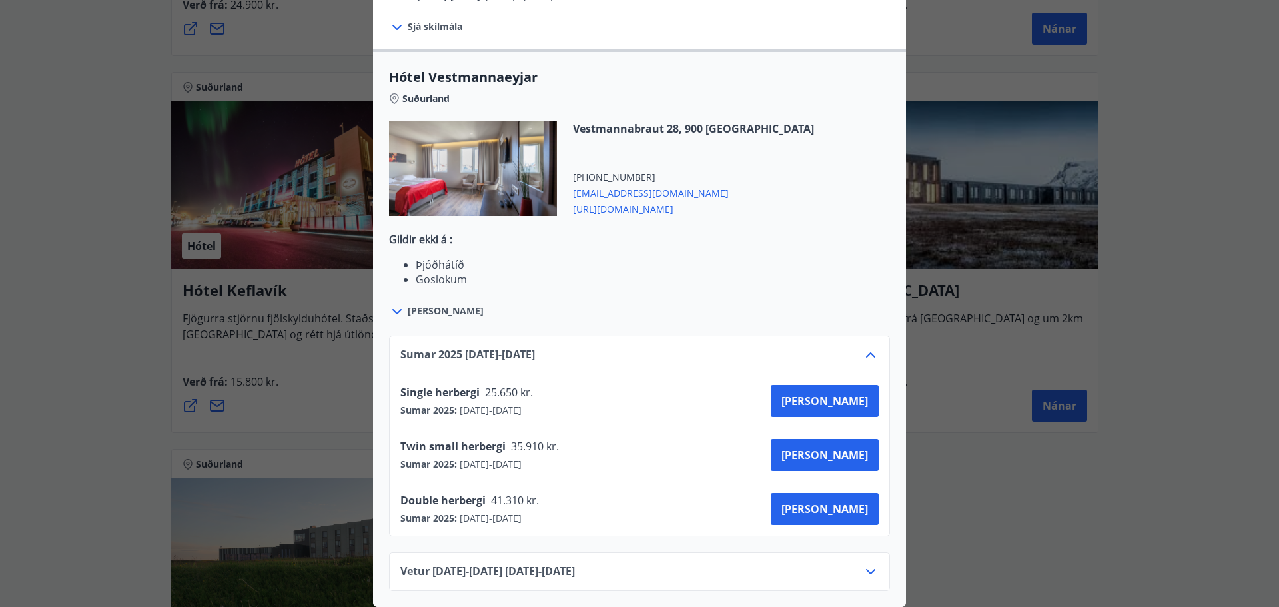
scroll to position [0, 0]
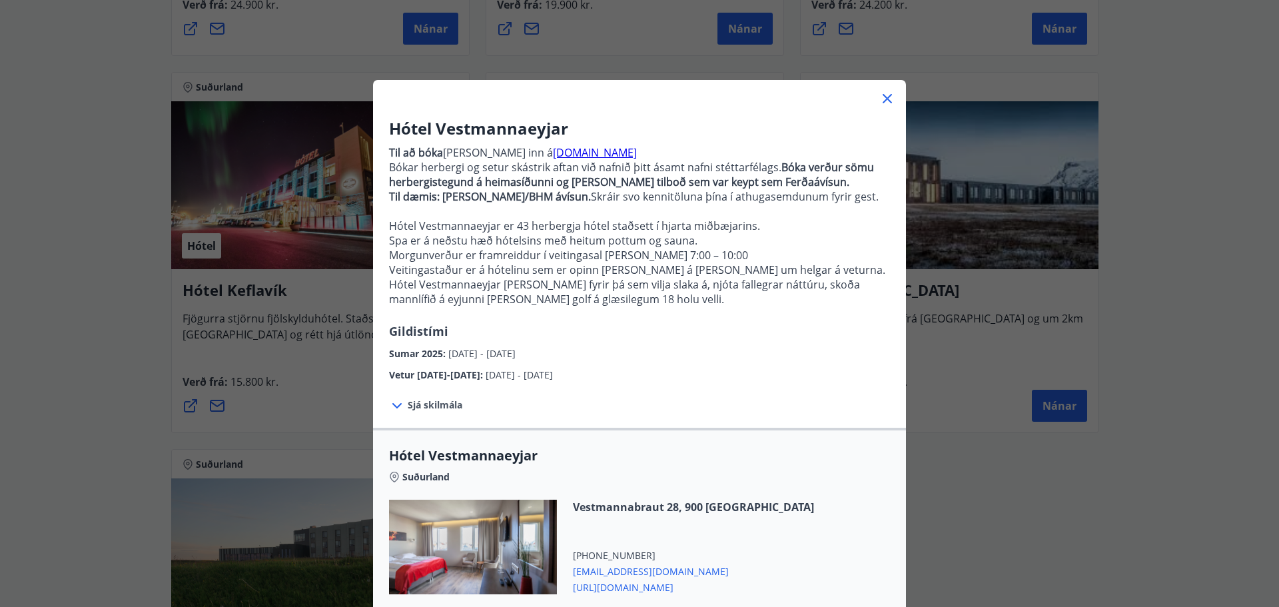
click at [1159, 257] on div "Hótel Vestmannaeyjar Til að [PERSON_NAME] [PERSON_NAME] inn á [DOMAIN_NAME] Bók…" at bounding box center [639, 303] width 1279 height 607
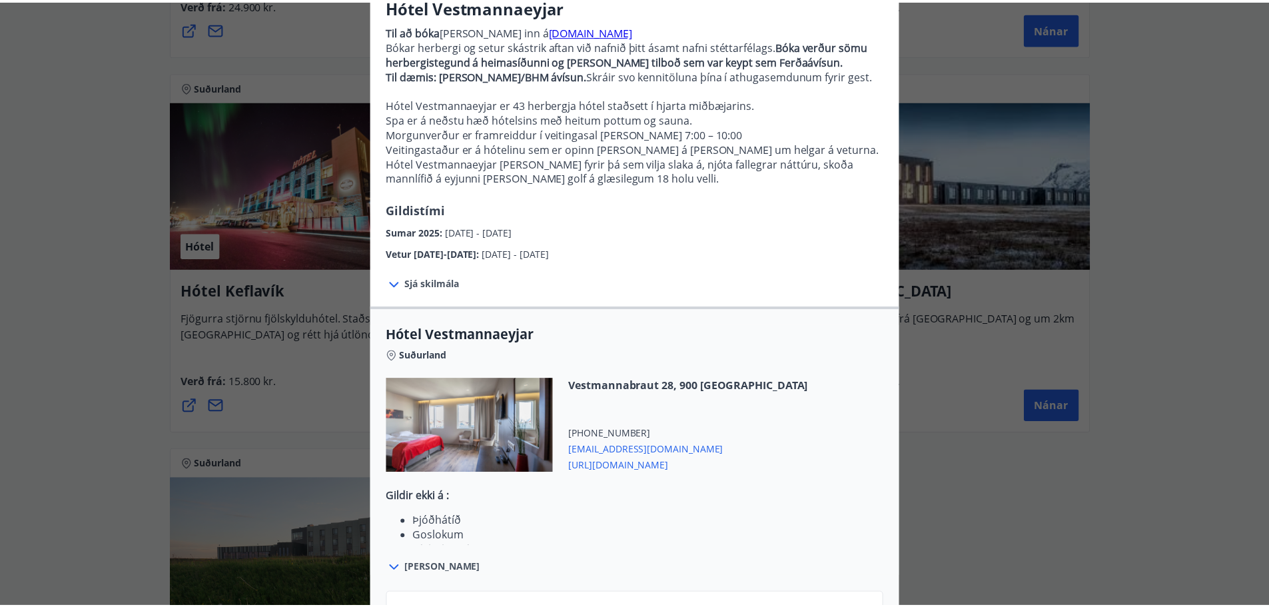
scroll to position [133, 0]
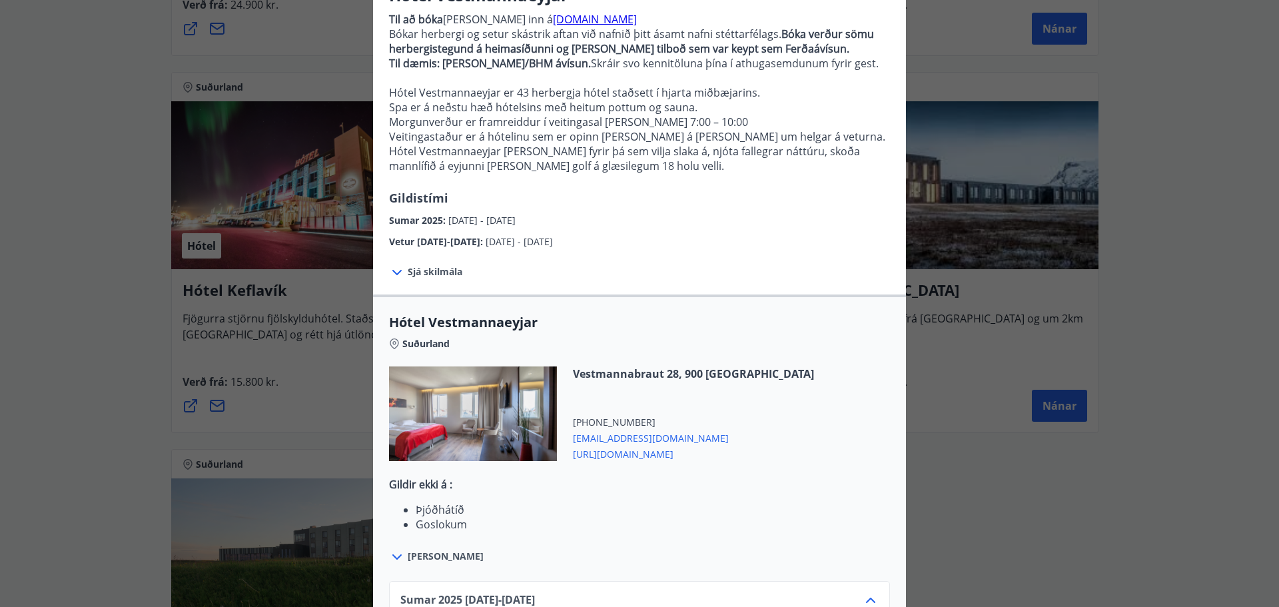
click at [1171, 250] on div "Hótel Vestmannaeyjar Til að [PERSON_NAME] [PERSON_NAME] inn á [DOMAIN_NAME] Bók…" at bounding box center [639, 170] width 1279 height 607
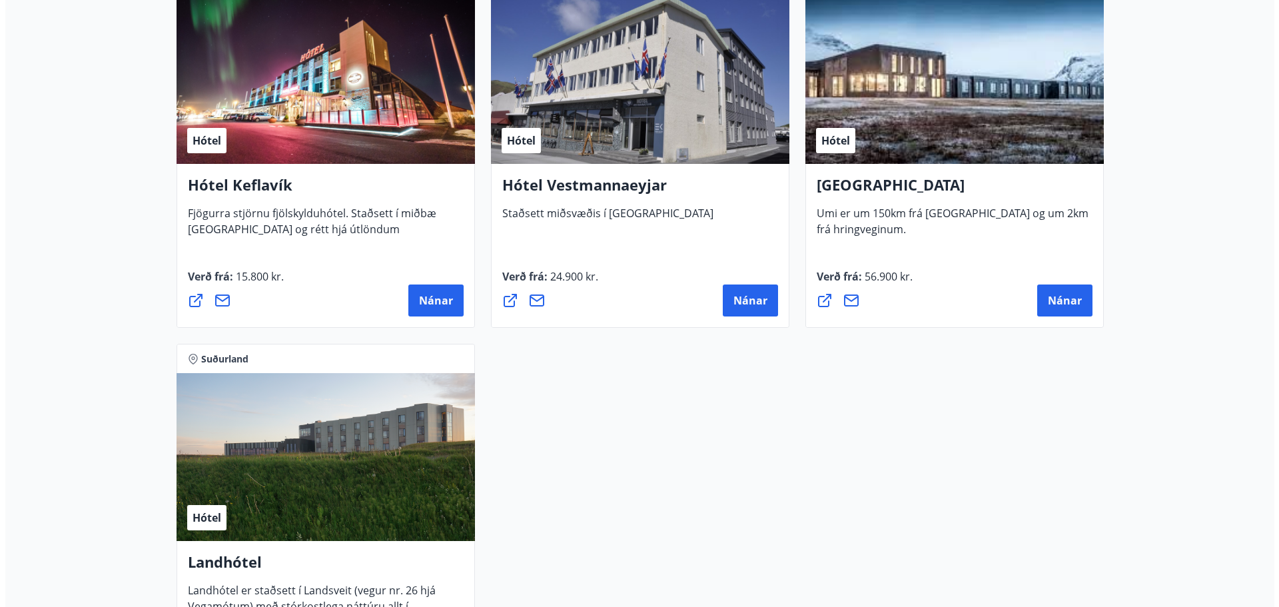
scroll to position [932, 0]
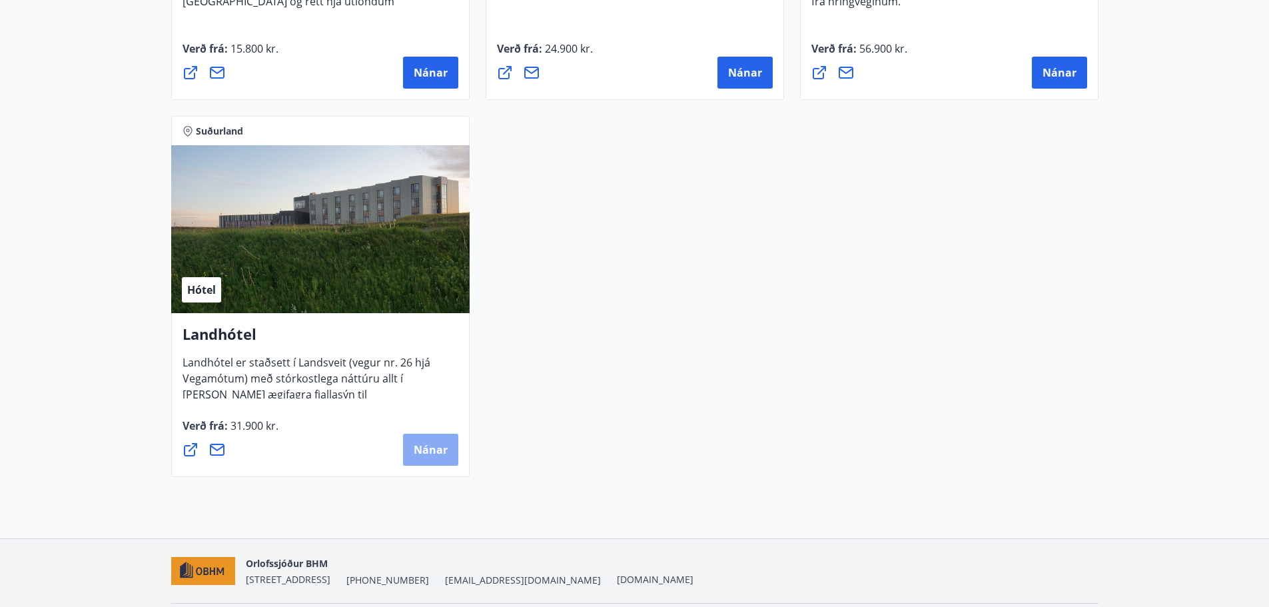
click at [433, 452] on span "Nánar" at bounding box center [431, 449] width 34 height 15
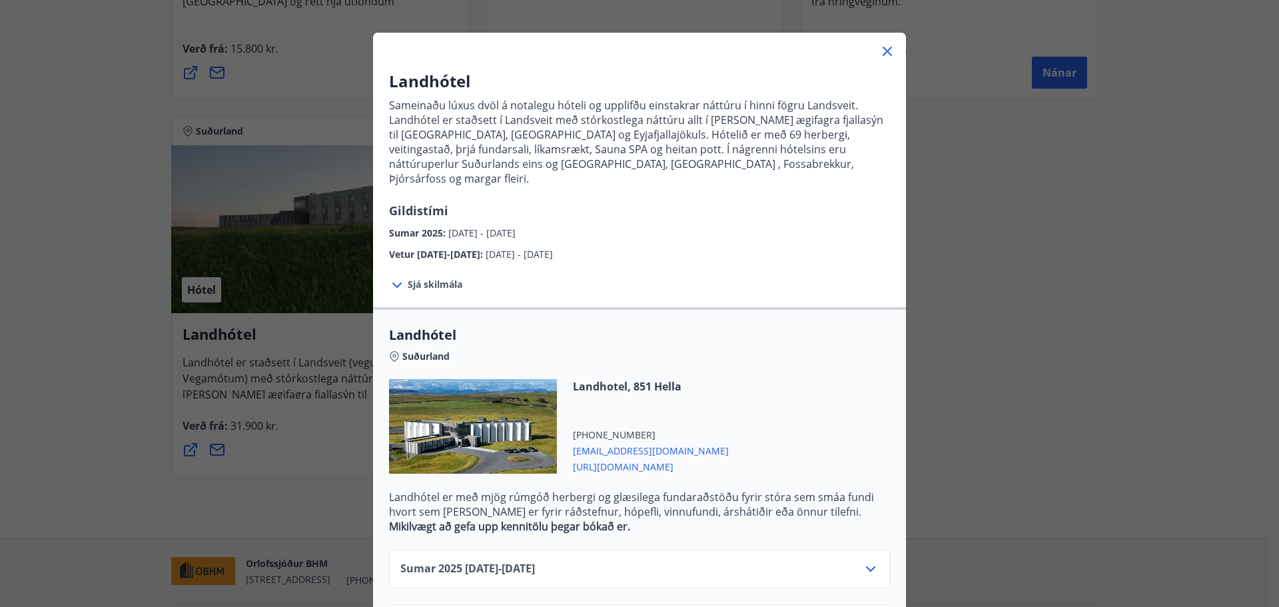
scroll to position [95, 0]
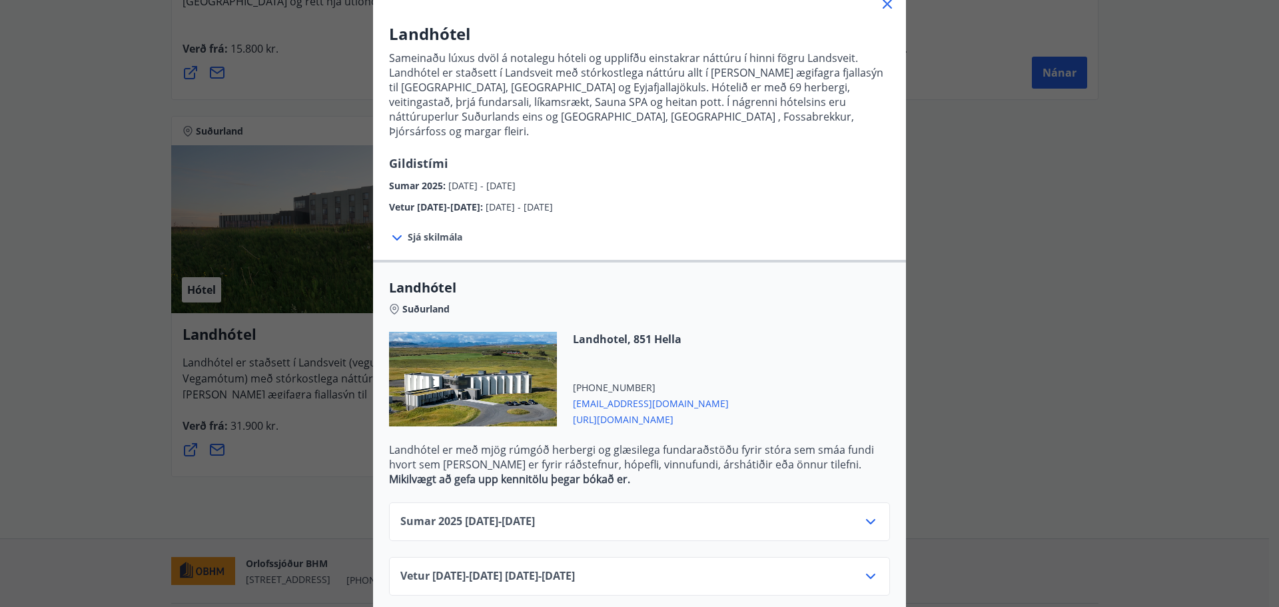
click at [657, 568] on div "Vetur [DATE]-[DATE] [DATE] - [DATE]" at bounding box center [639, 581] width 478 height 27
click at [866, 568] on icon at bounding box center [870, 576] width 16 height 16
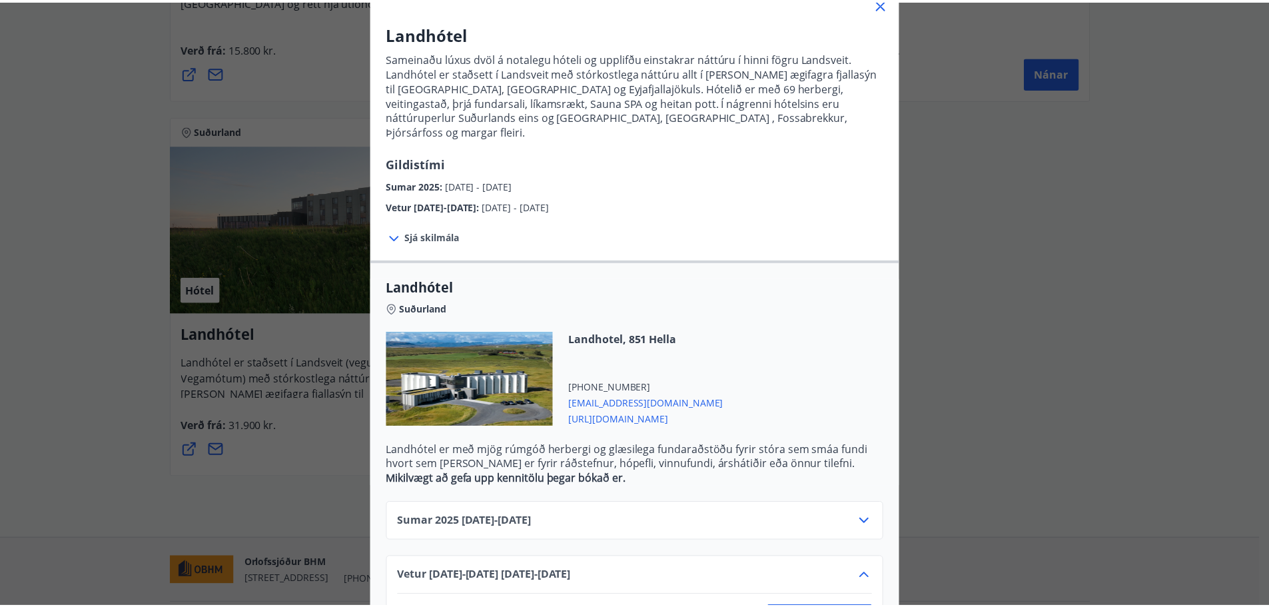
scroll to position [148, 0]
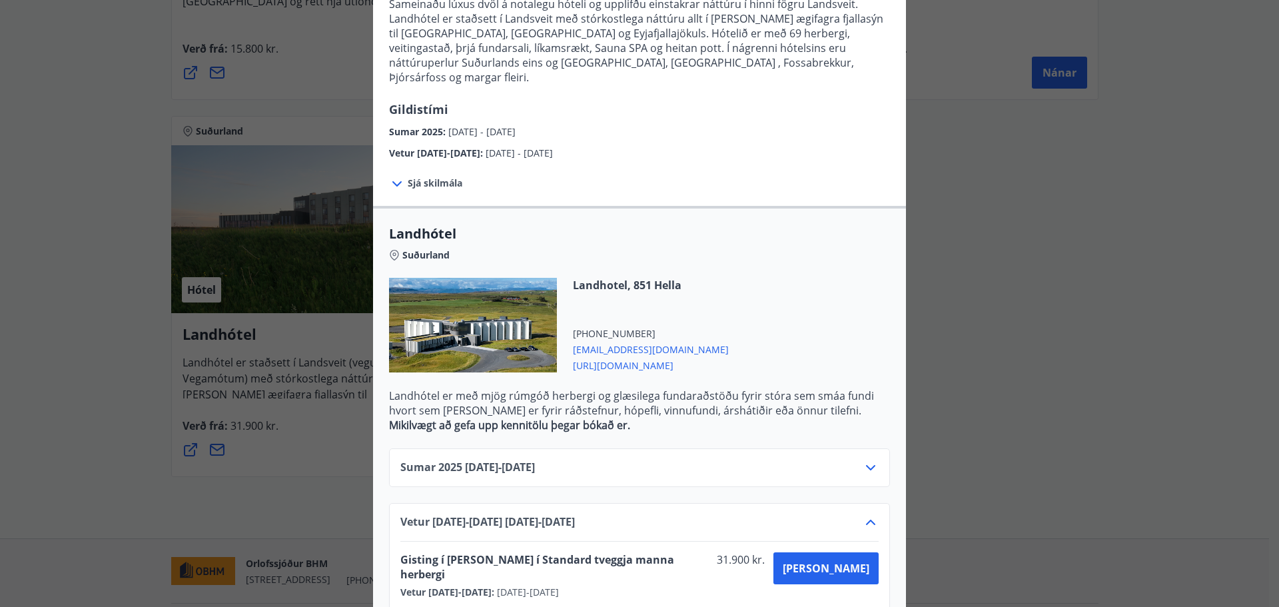
click at [583, 459] on div "Sumar [PHONE_NUMBER][DATE] - [DATE]" at bounding box center [639, 472] width 478 height 27
click at [870, 459] on icon at bounding box center [870, 467] width 16 height 16
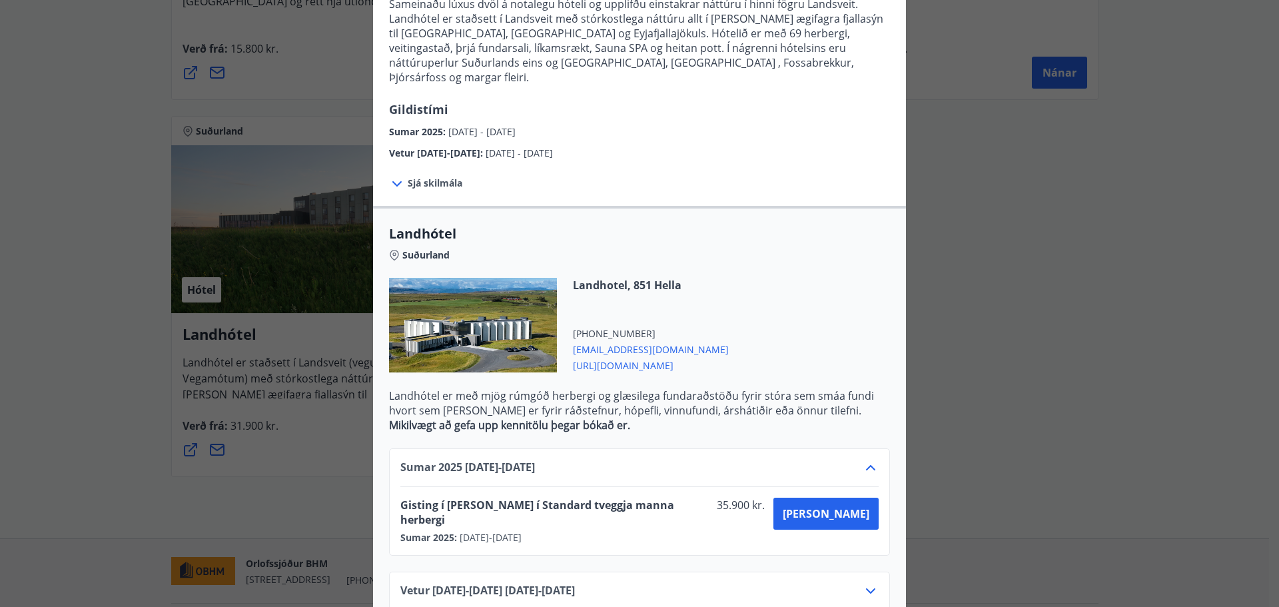
click at [1002, 313] on div "Landhótel Sameinaðu lúxus dvöl á notalegu hóteli og upplifðu einstakrar náttúru…" at bounding box center [639, 155] width 1279 height 607
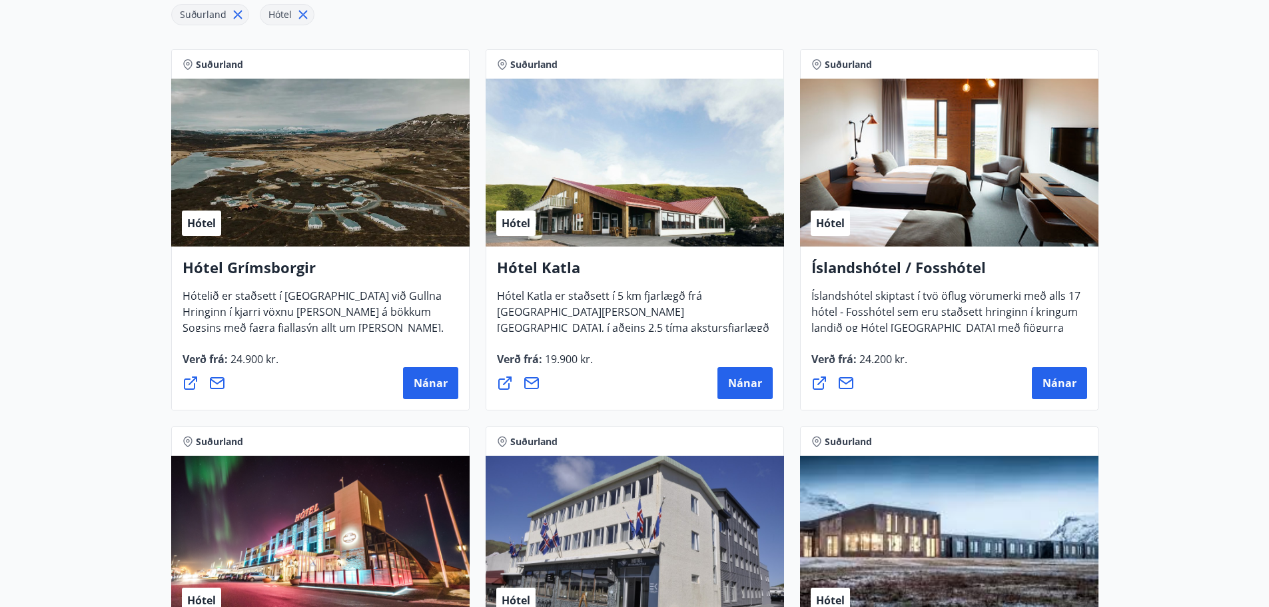
scroll to position [0, 0]
